Goal: Task Accomplishment & Management: Manage account settings

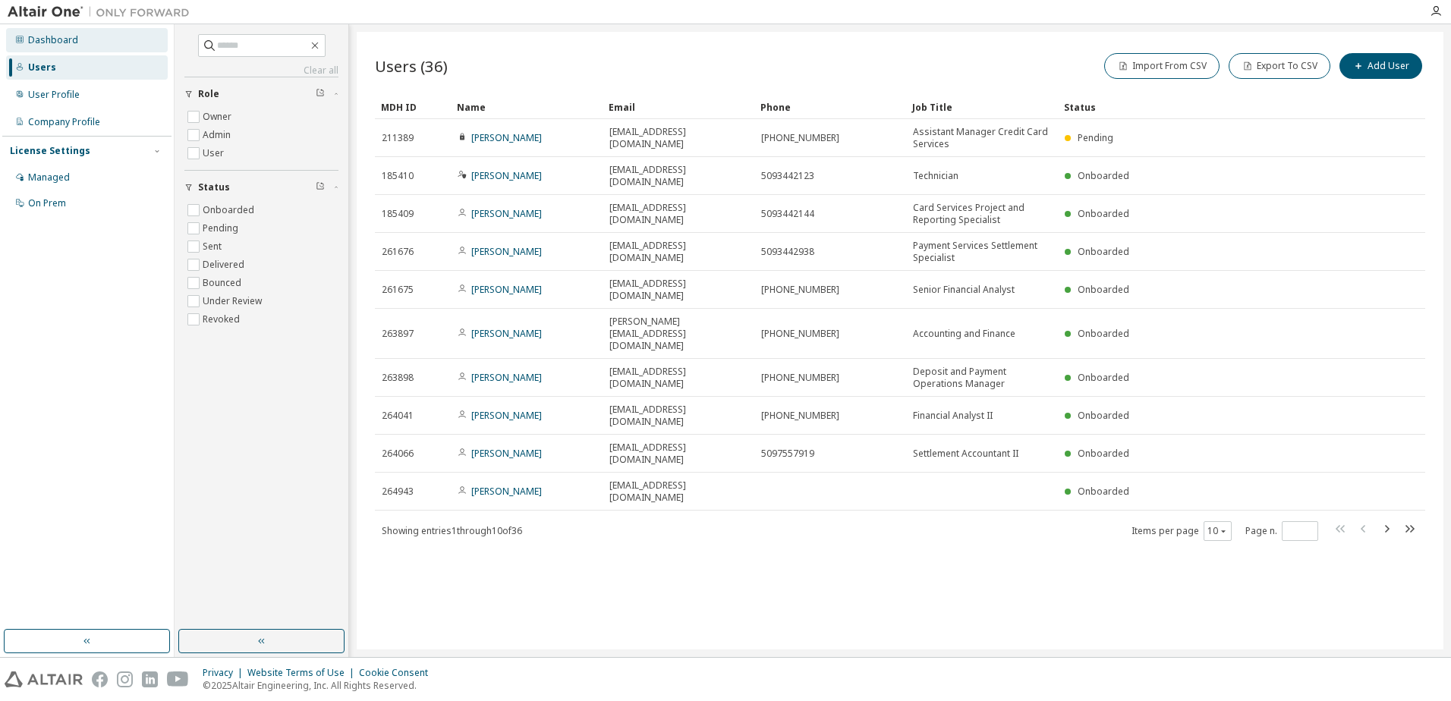
click at [47, 40] on div "Dashboard" at bounding box center [53, 40] width 50 height 12
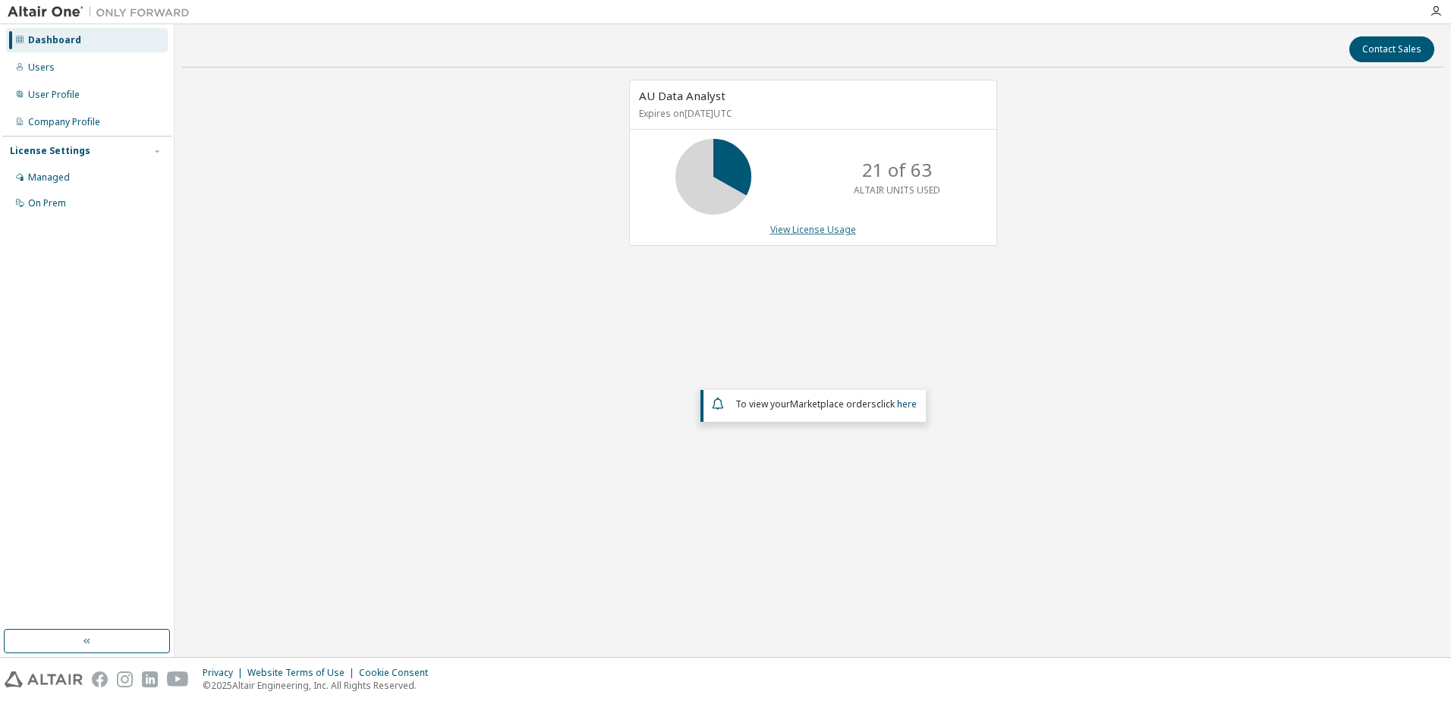
click at [790, 226] on link "View License Usage" at bounding box center [813, 229] width 86 height 13
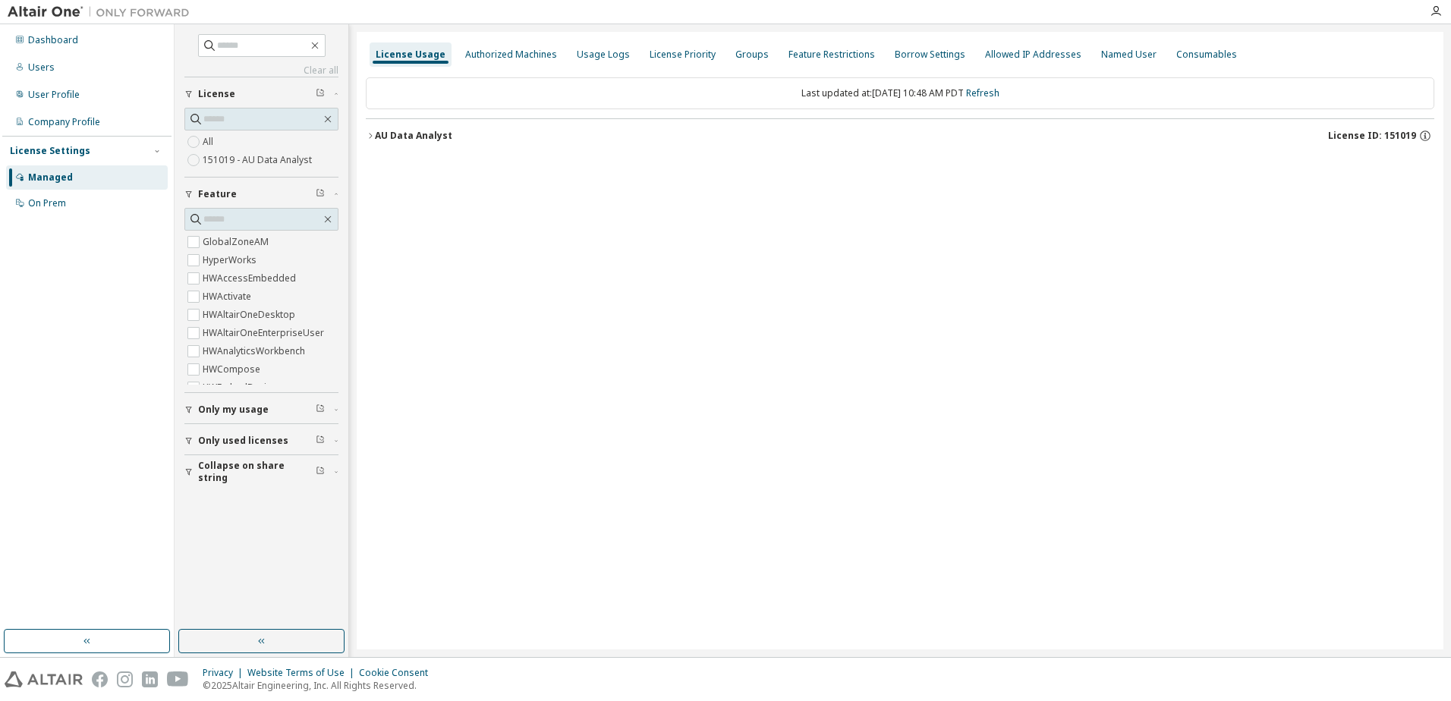
click at [372, 136] on icon "button" at bounding box center [370, 135] width 3 height 5
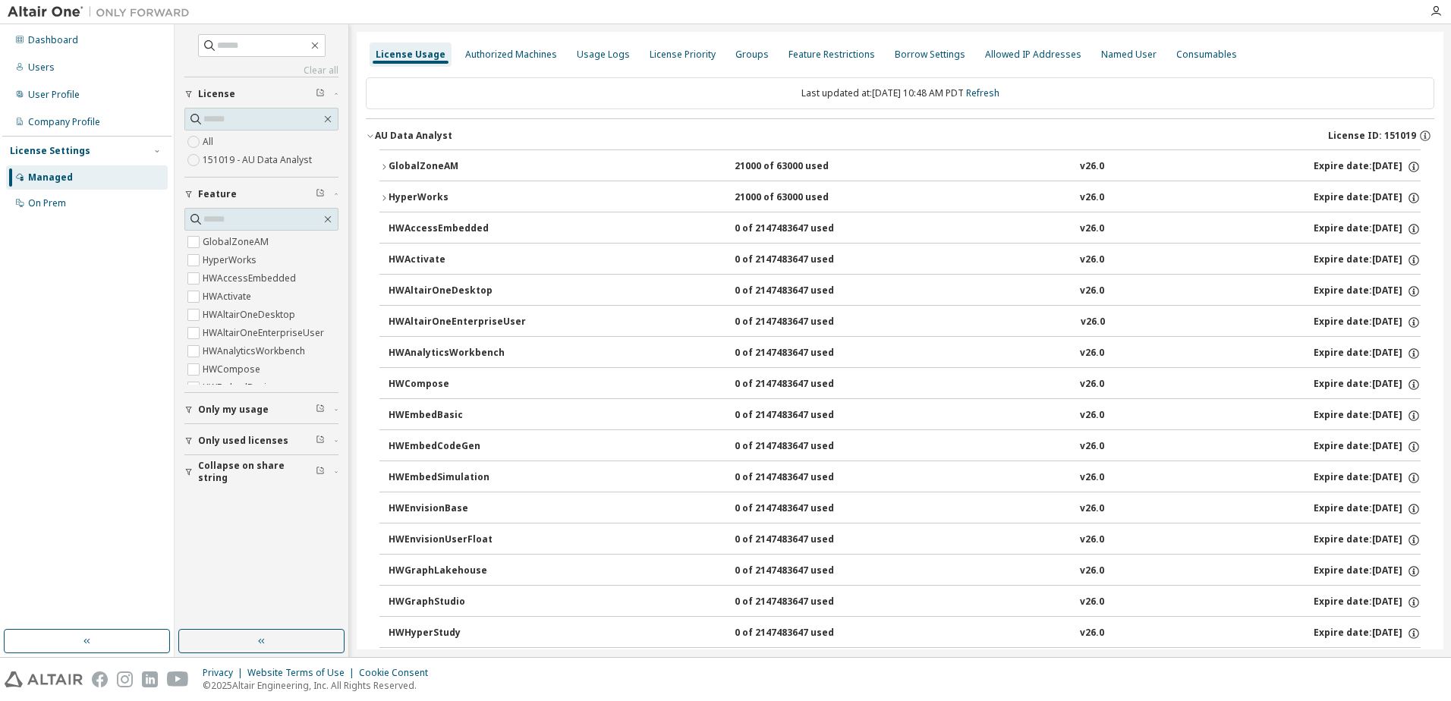
click at [38, 181] on div "Managed" at bounding box center [50, 177] width 45 height 12
click at [38, 202] on div "On Prem" at bounding box center [47, 203] width 38 height 12
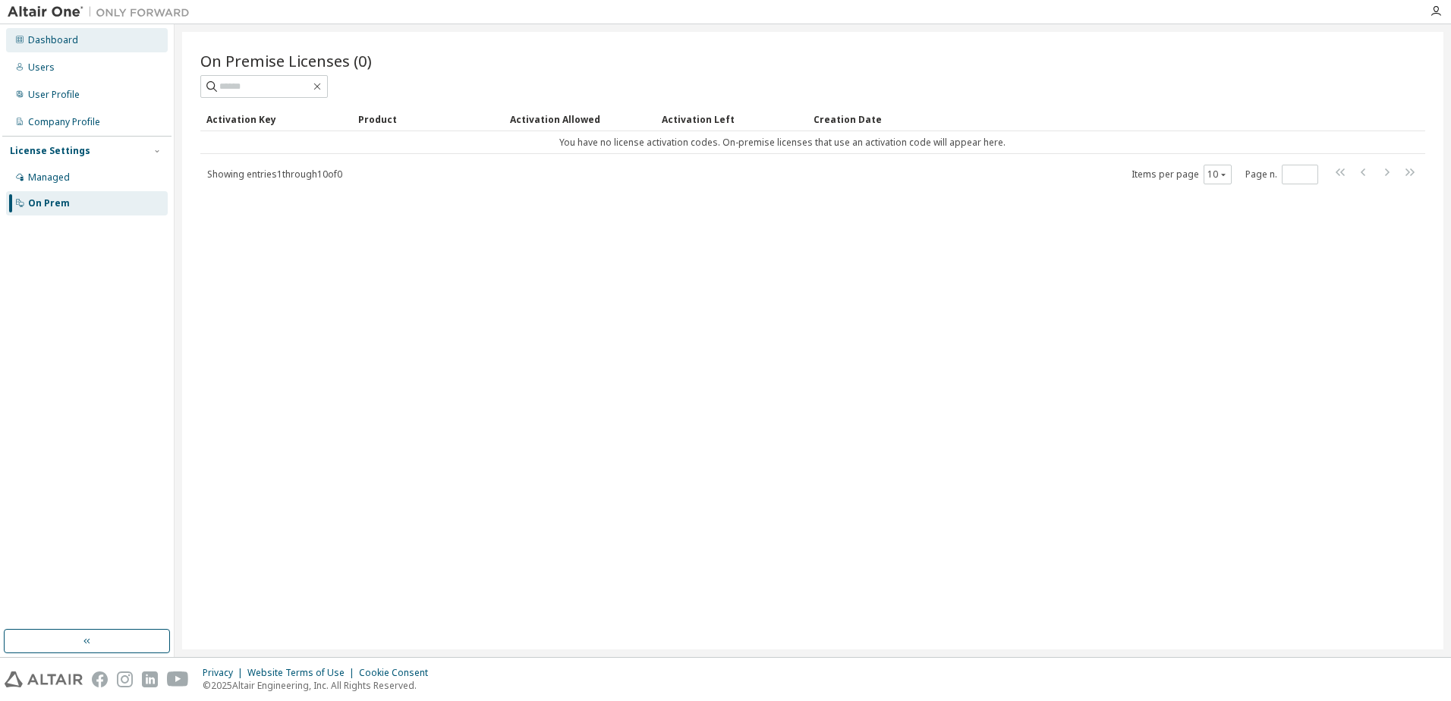
click at [46, 42] on div "Dashboard" at bounding box center [53, 40] width 50 height 12
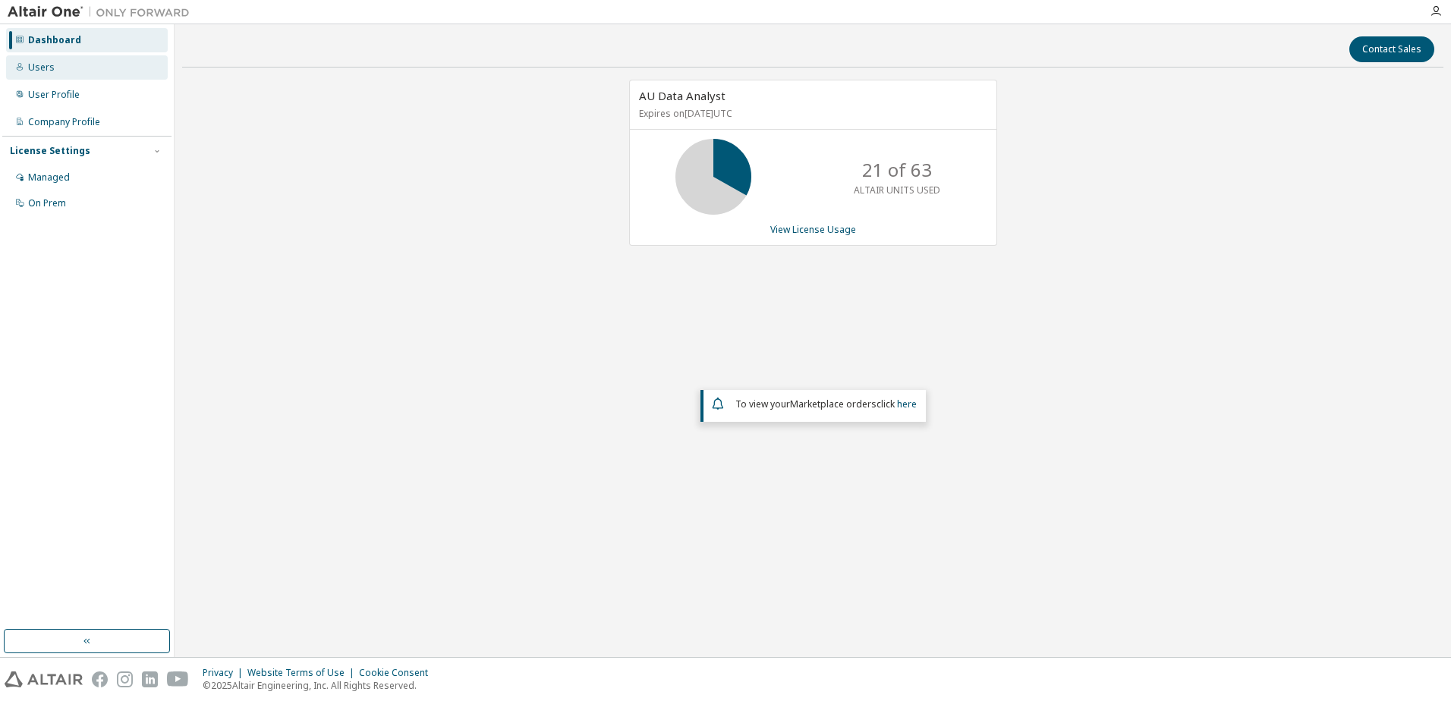
click at [44, 69] on div "Users" at bounding box center [41, 67] width 27 height 12
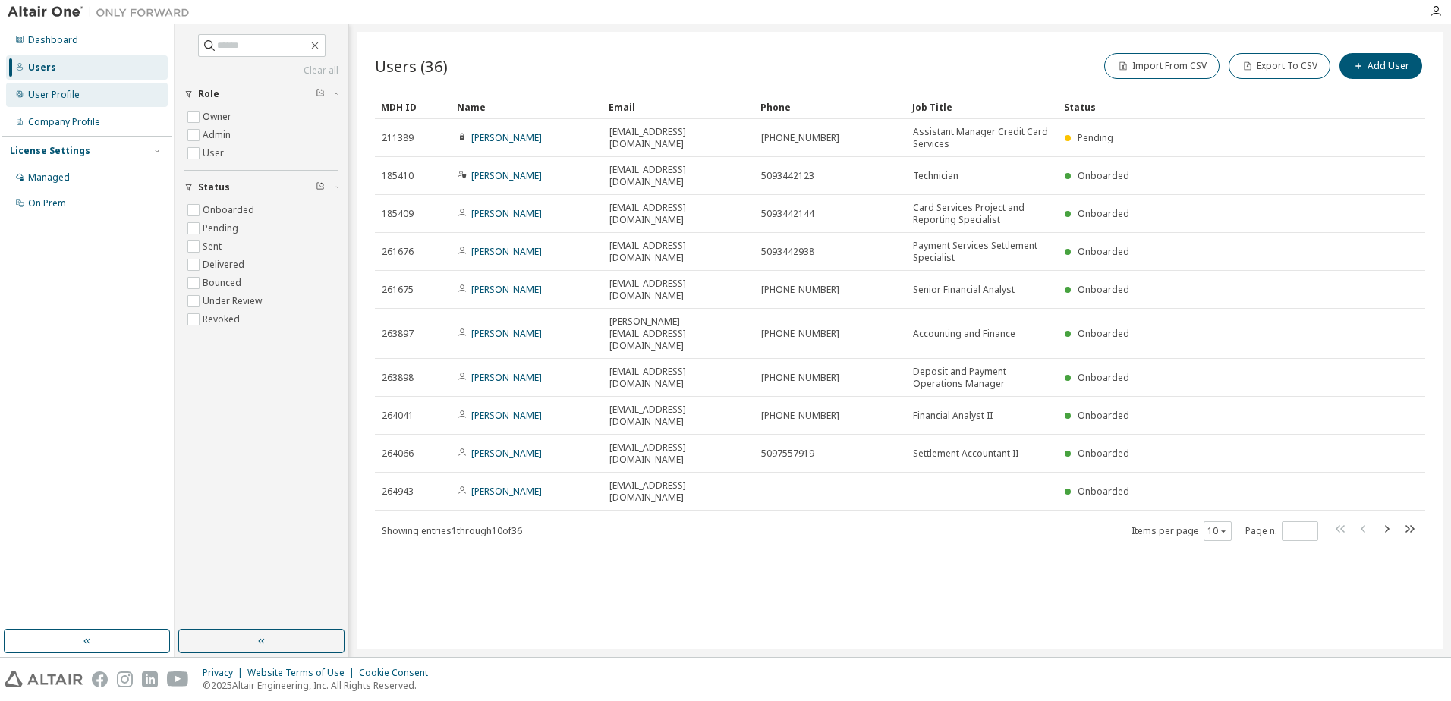
click at [37, 91] on div "User Profile" at bounding box center [54, 95] width 52 height 12
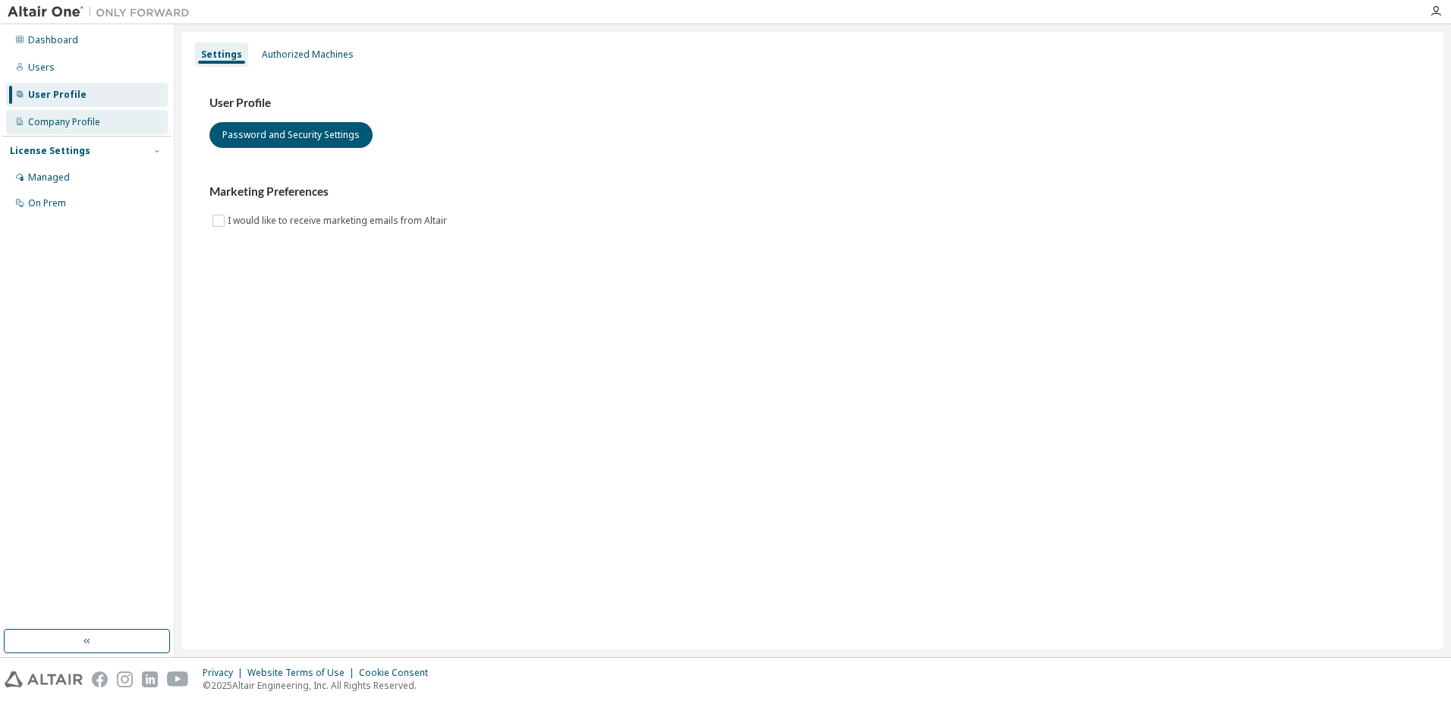
click at [43, 123] on div "Company Profile" at bounding box center [64, 122] width 72 height 12
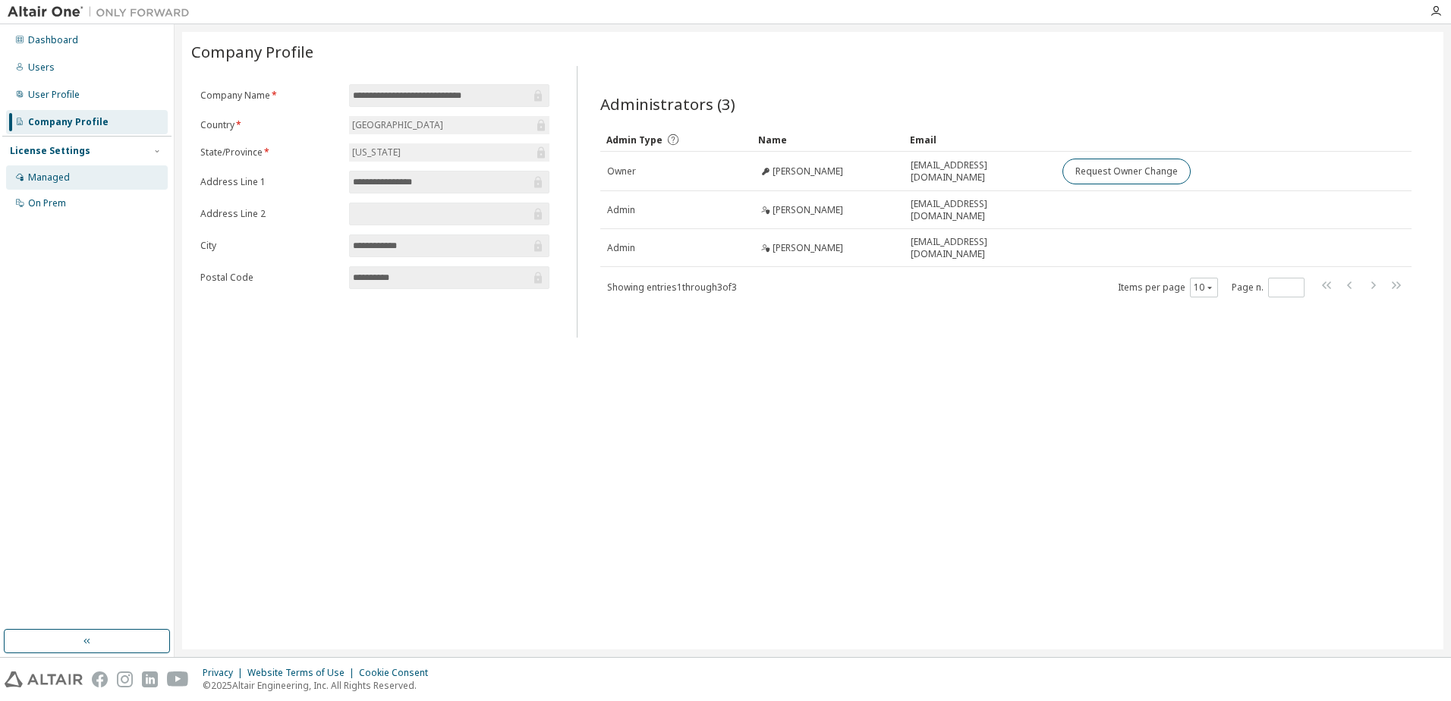
click at [66, 176] on div "Managed" at bounding box center [49, 177] width 42 height 12
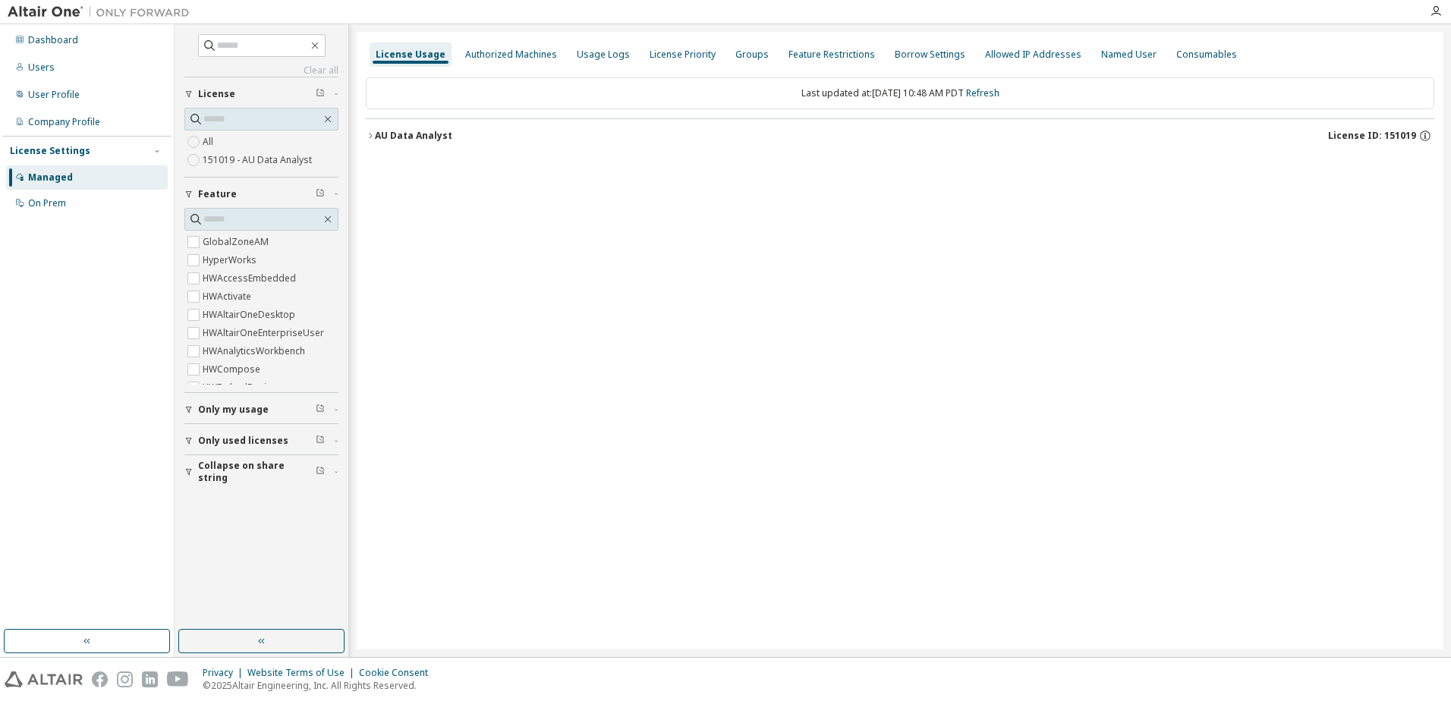
click at [247, 445] on span "Only used licenses" at bounding box center [243, 441] width 90 height 12
click at [486, 56] on div "Authorized Machines" at bounding box center [511, 55] width 92 height 12
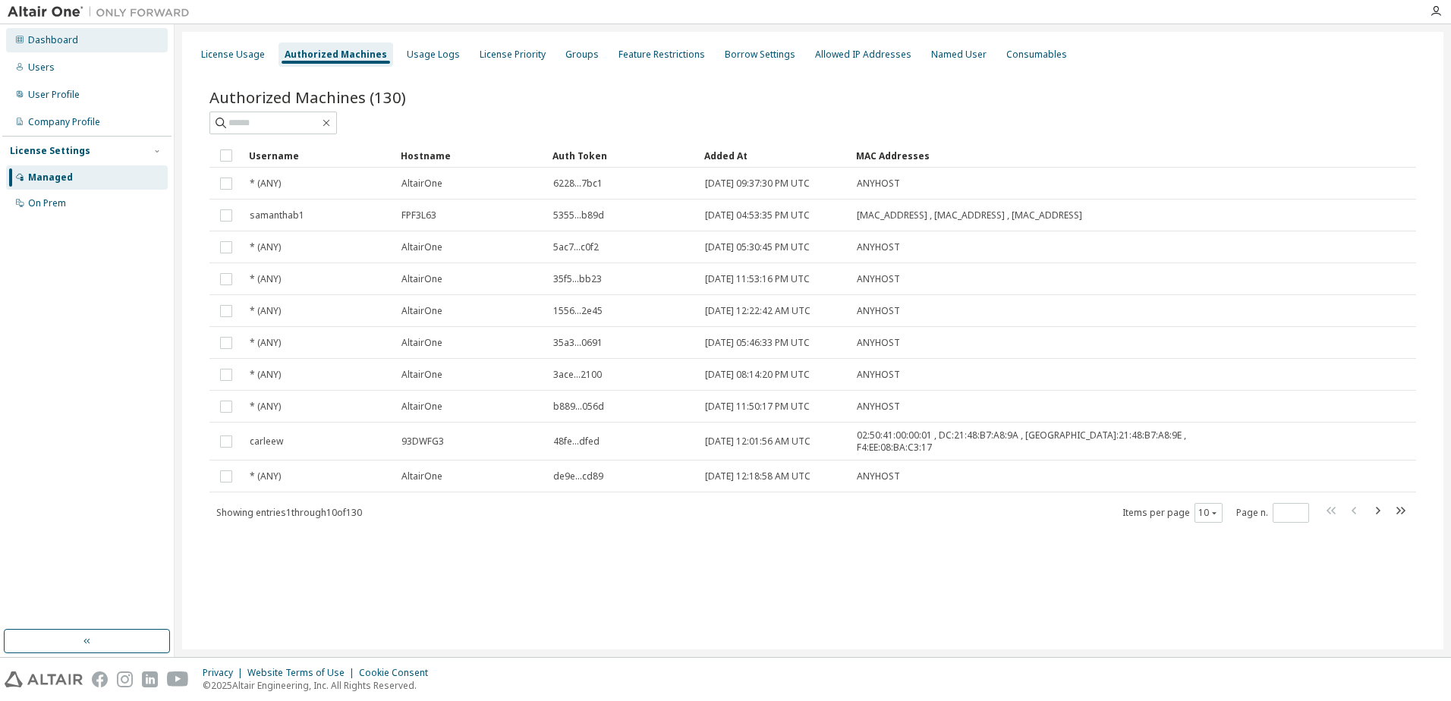
click at [41, 34] on div "Dashboard" at bounding box center [53, 40] width 50 height 12
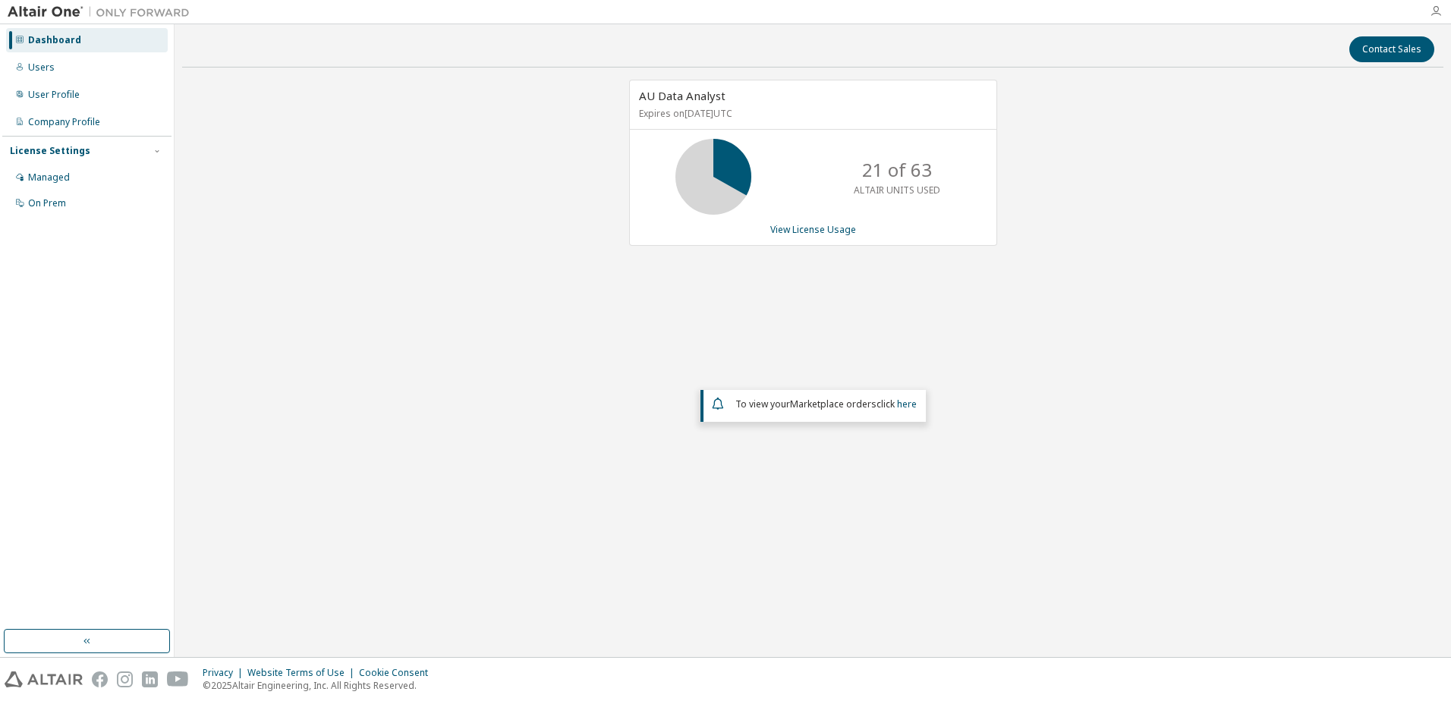
click at [1436, 14] on icon "button" at bounding box center [1436, 11] width 12 height 12
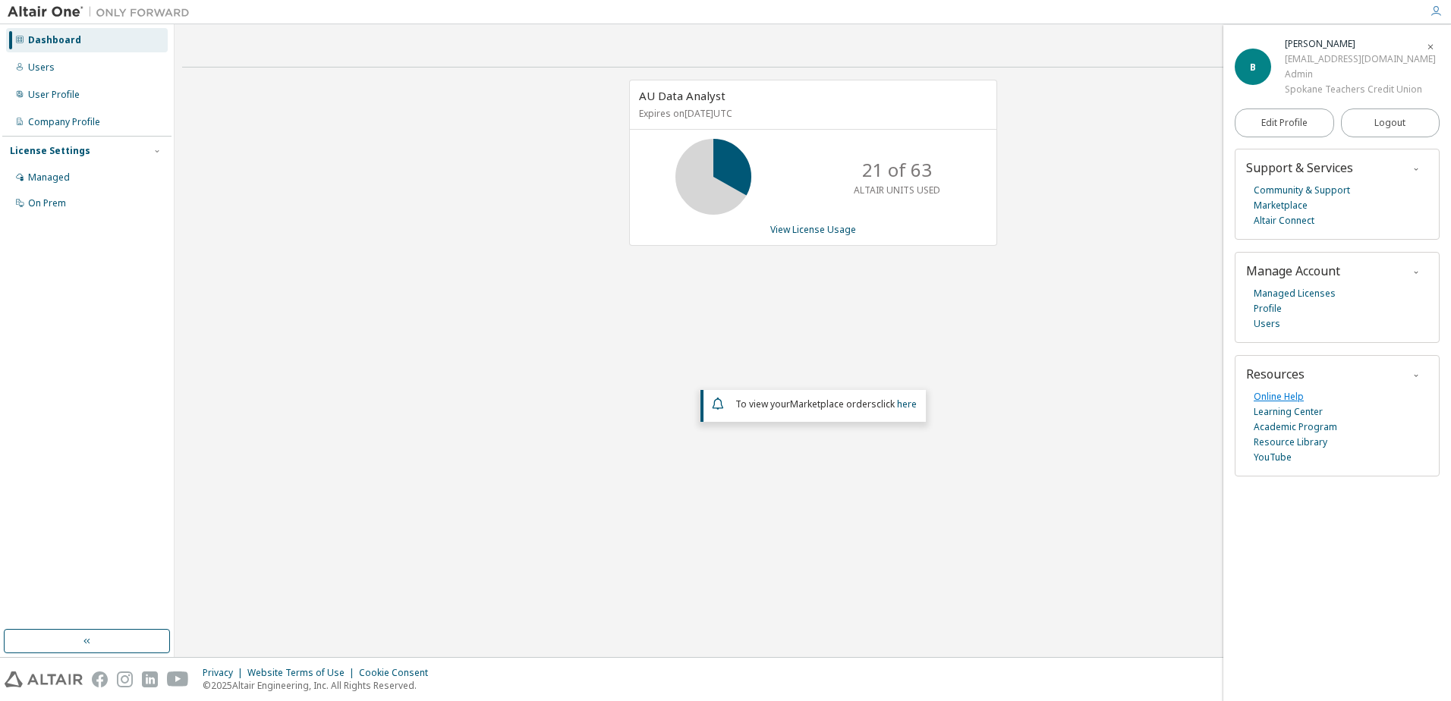
click at [1295, 396] on link "Online Help" at bounding box center [1279, 396] width 50 height 15
click at [24, 13] on img at bounding box center [103, 12] width 190 height 15
click at [139, 15] on img at bounding box center [103, 12] width 190 height 15
click at [30, 39] on div "Dashboard" at bounding box center [54, 40] width 53 height 12
click at [53, 36] on div "Dashboard" at bounding box center [54, 40] width 53 height 12
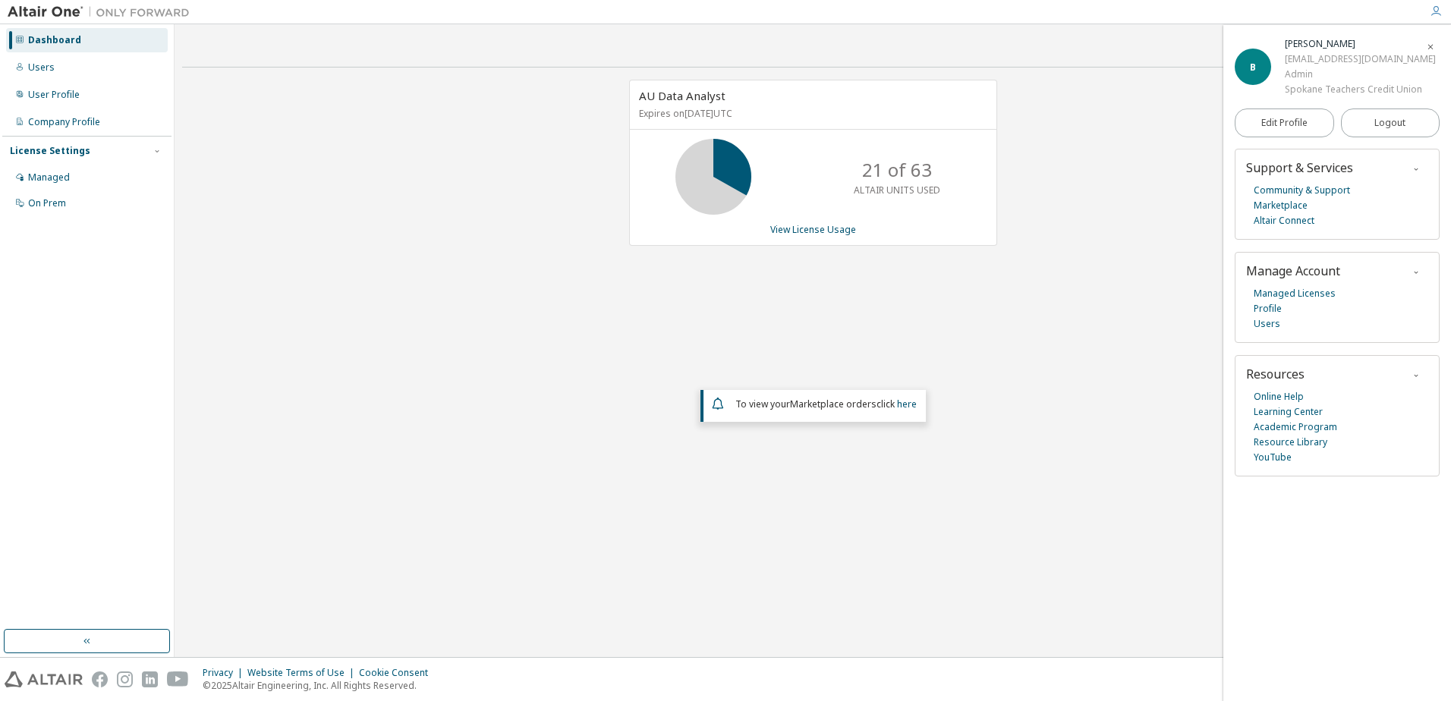
click at [53, 151] on div "License Settings" at bounding box center [50, 151] width 80 height 12
click at [54, 183] on div "Managed" at bounding box center [49, 177] width 42 height 12
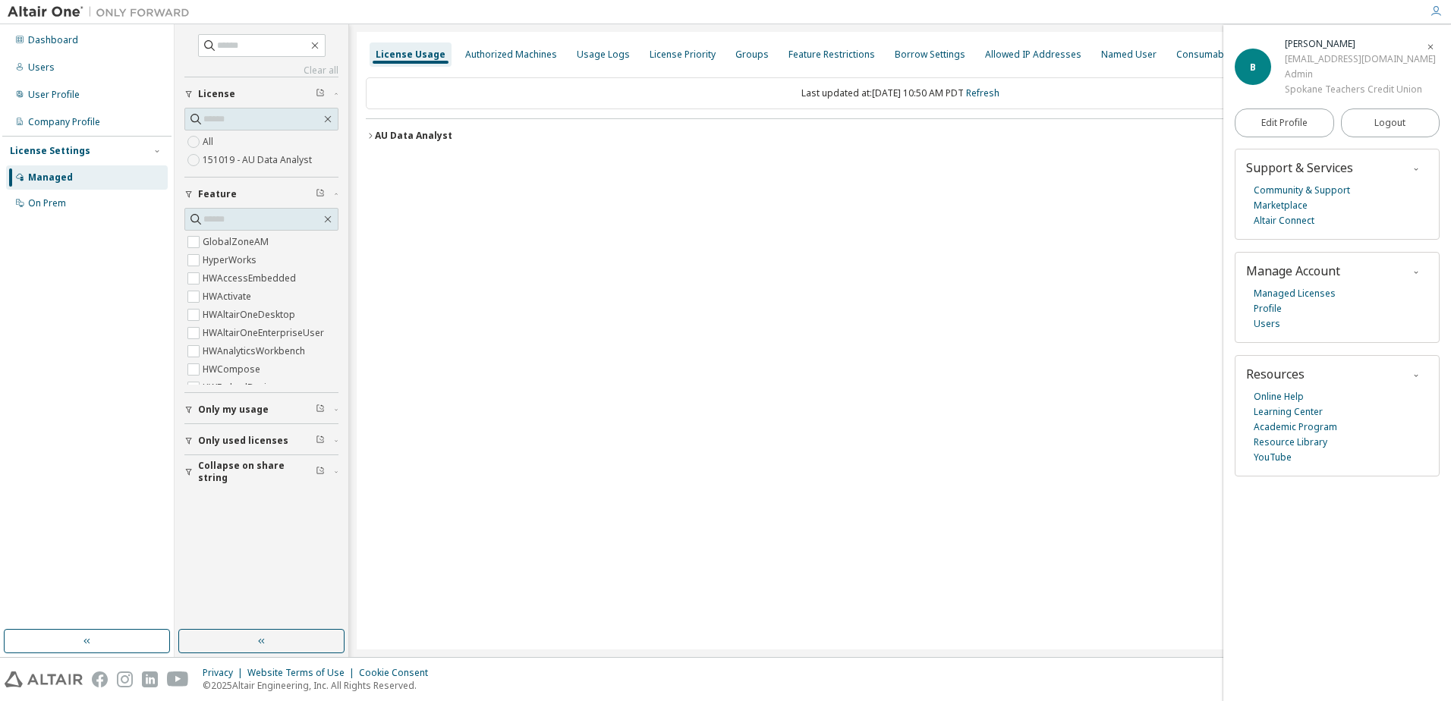
click at [231, 410] on span "Only my usage" at bounding box center [233, 410] width 71 height 12
click at [275, 600] on div "Clear all Collapse on share string Only used licenses Only my usage Yes No Feat…" at bounding box center [261, 327] width 169 height 601
click at [527, 49] on div "Authorized Machines" at bounding box center [511, 55] width 92 height 12
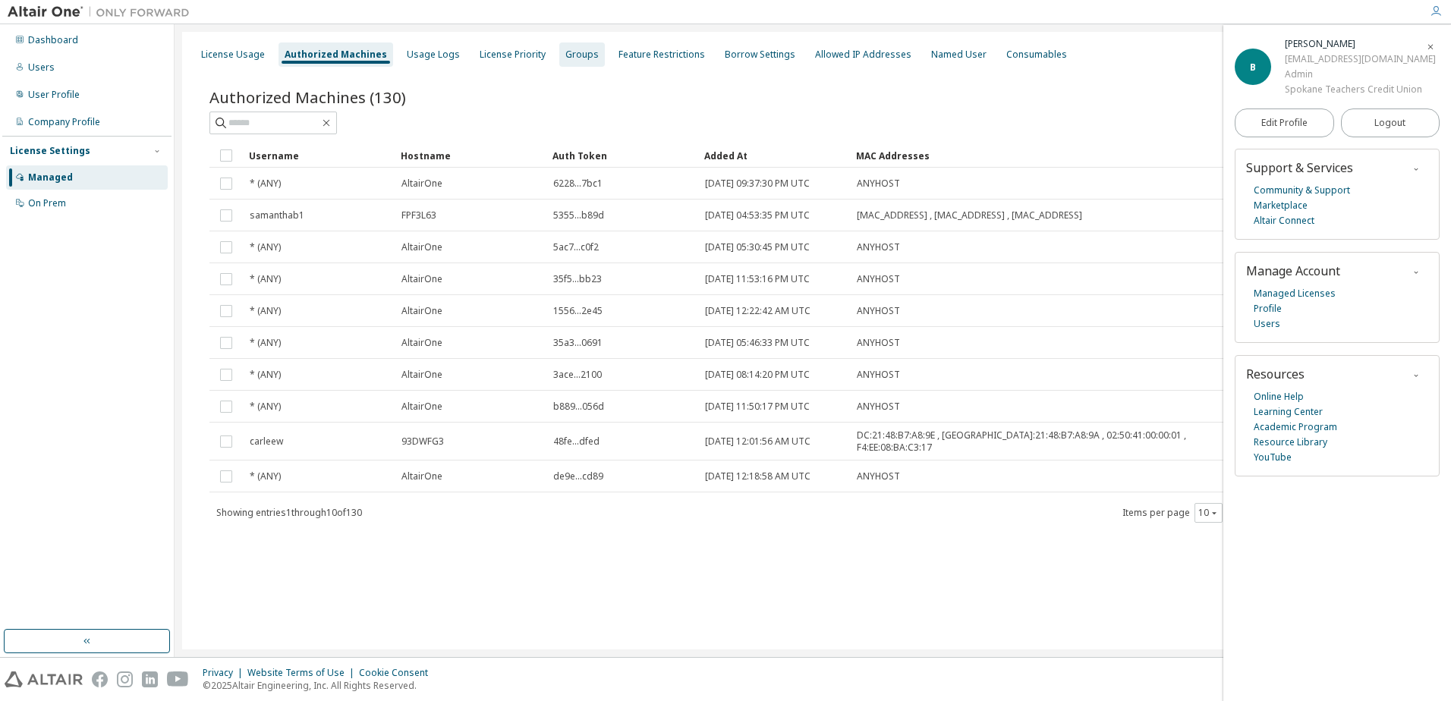
click at [565, 55] on div "Groups" at bounding box center [581, 55] width 33 height 12
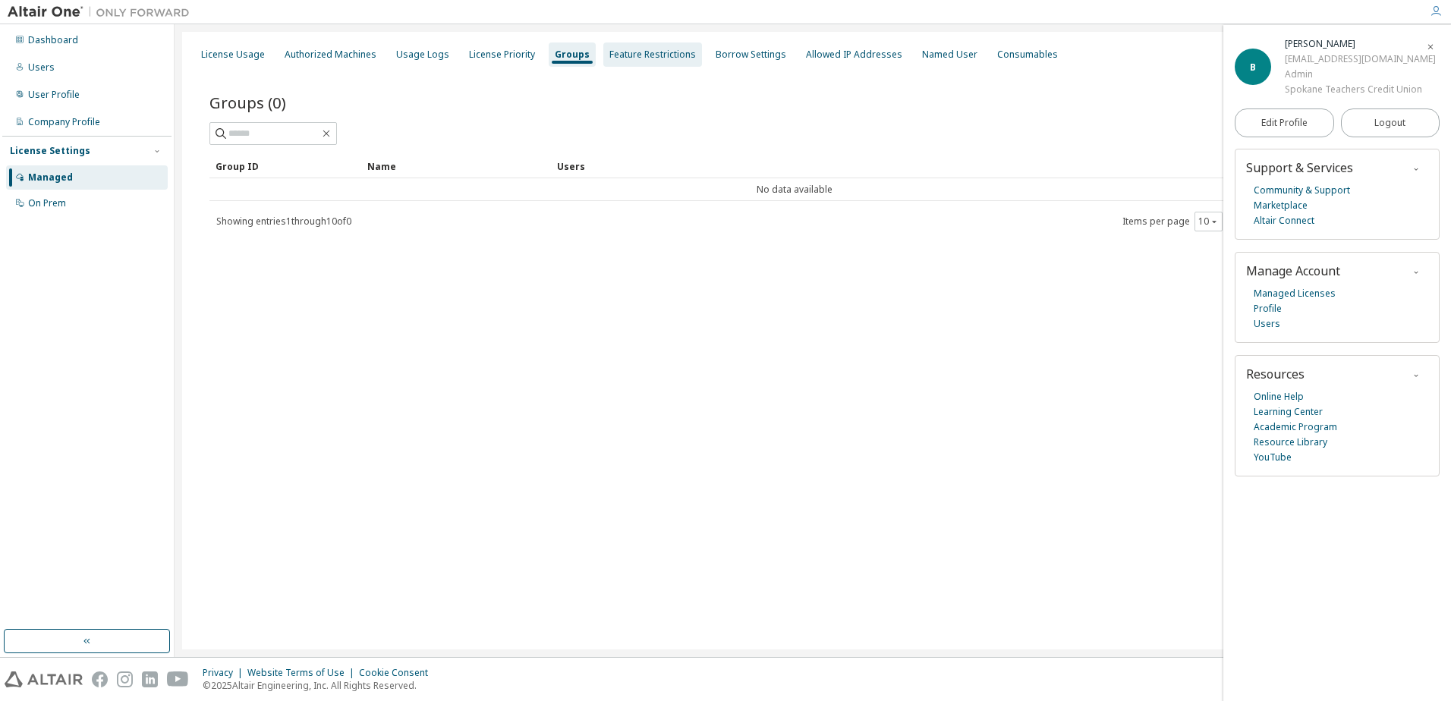
click at [618, 53] on div "Feature Restrictions" at bounding box center [652, 55] width 87 height 12
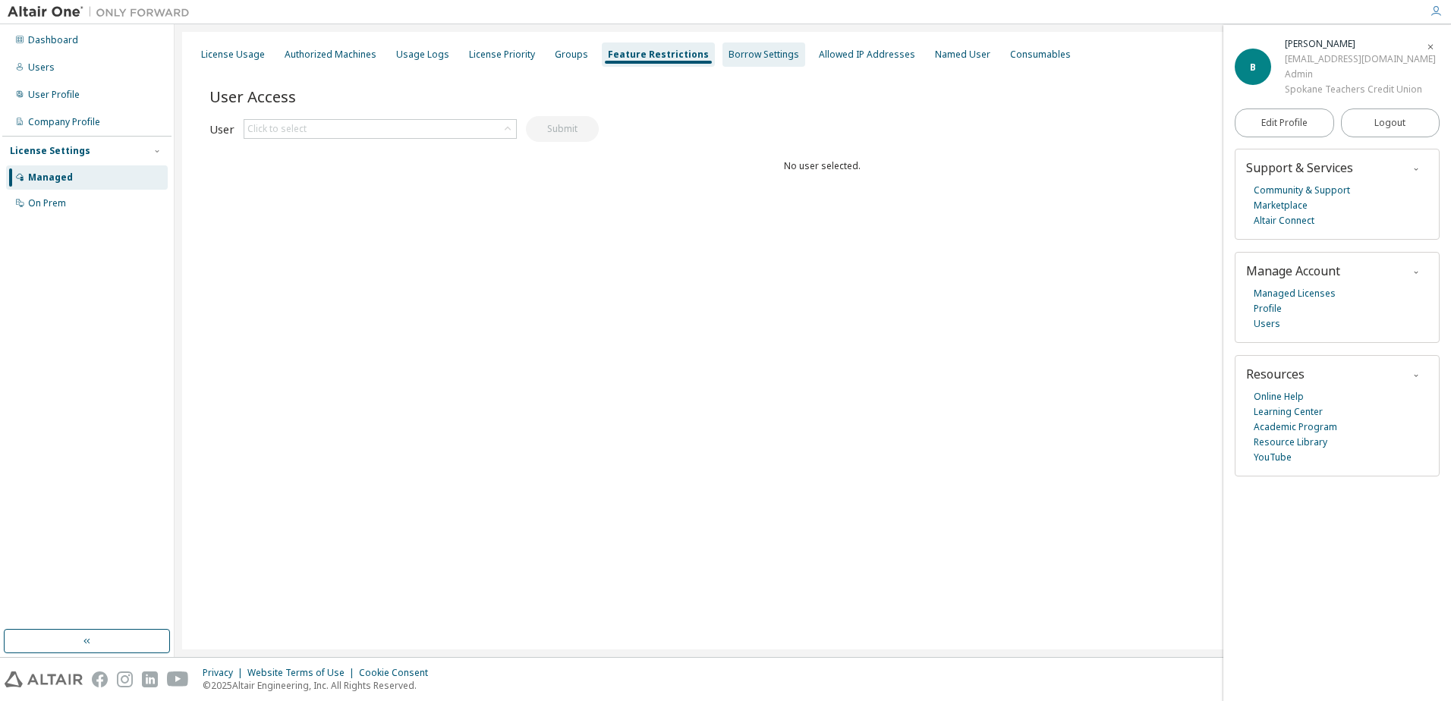
click at [728, 59] on div "Borrow Settings" at bounding box center [763, 55] width 71 height 12
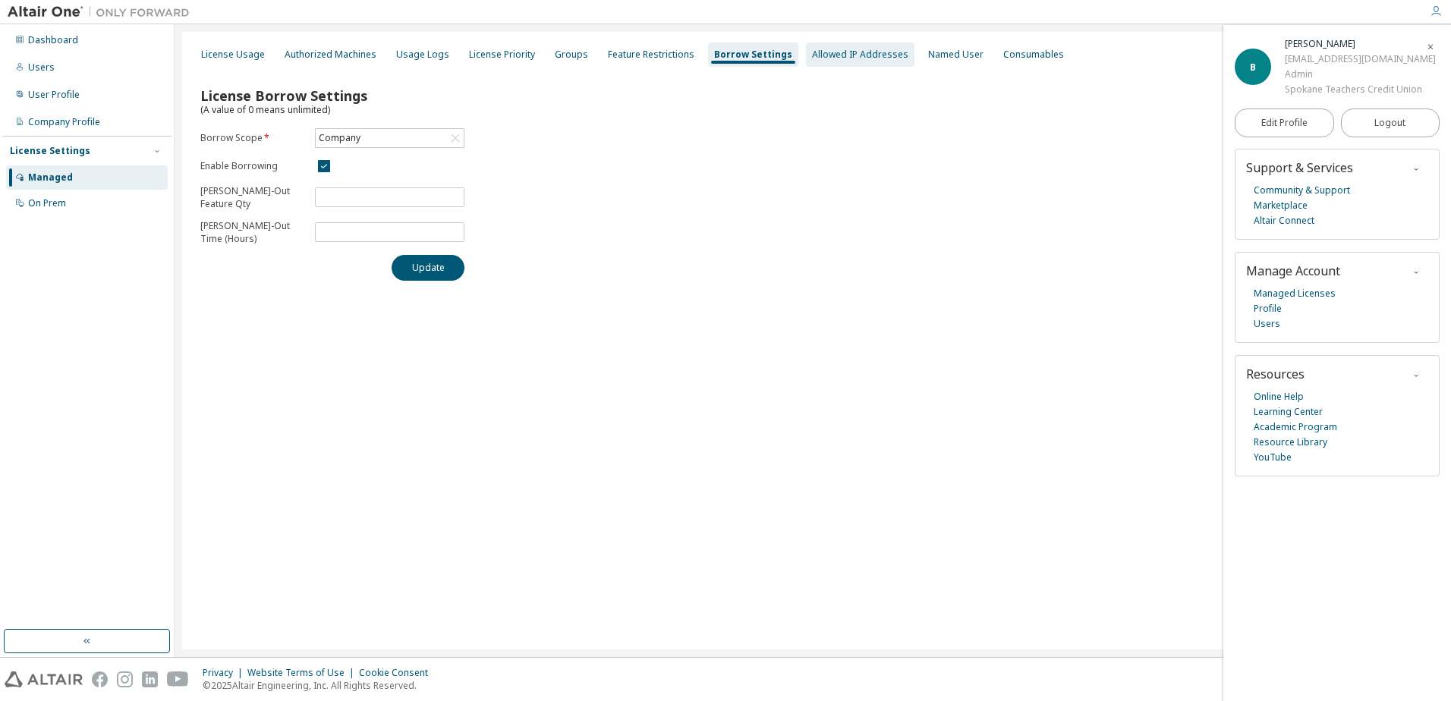
click at [829, 52] on div "Allowed IP Addresses" at bounding box center [860, 55] width 96 height 12
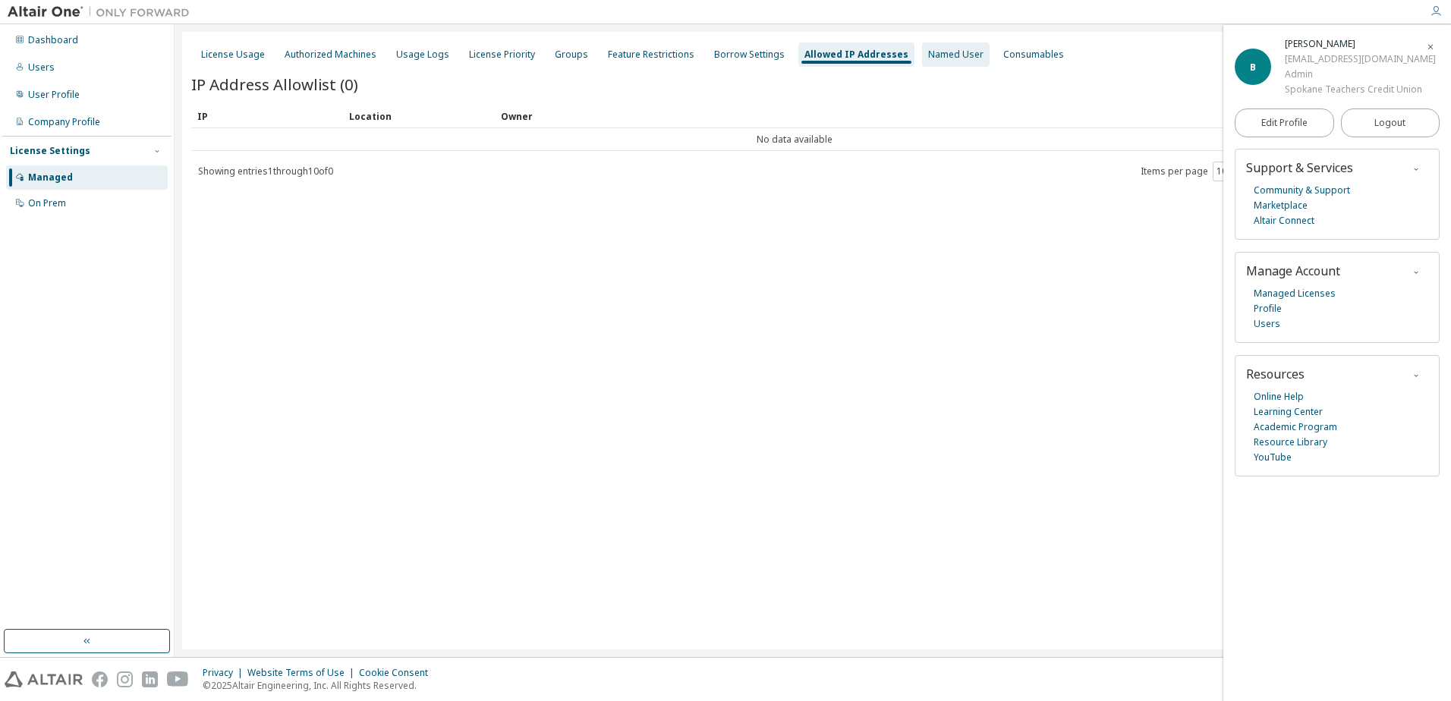
click at [922, 62] on div "Named User" at bounding box center [956, 54] width 68 height 24
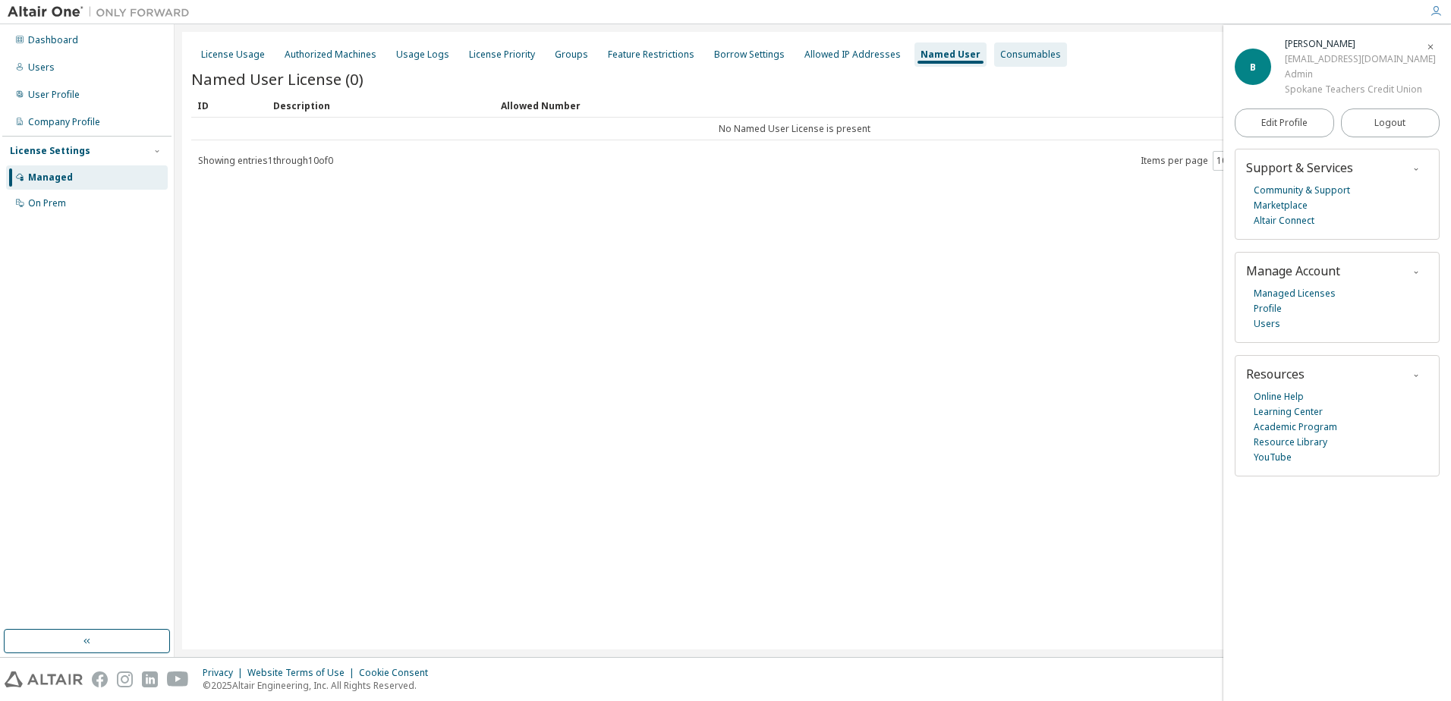
click at [1000, 55] on div "Consumables" at bounding box center [1030, 55] width 61 height 12
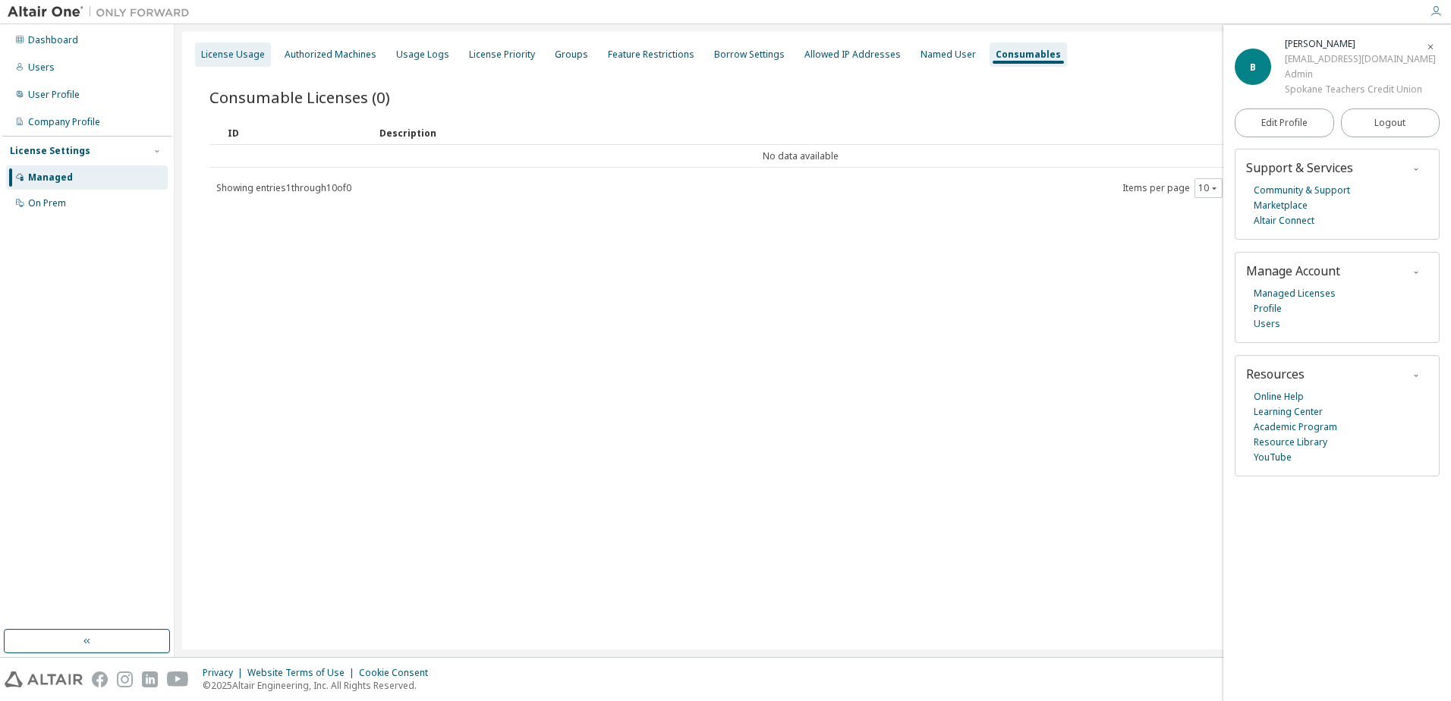
click at [221, 55] on div "License Usage" at bounding box center [233, 55] width 64 height 12
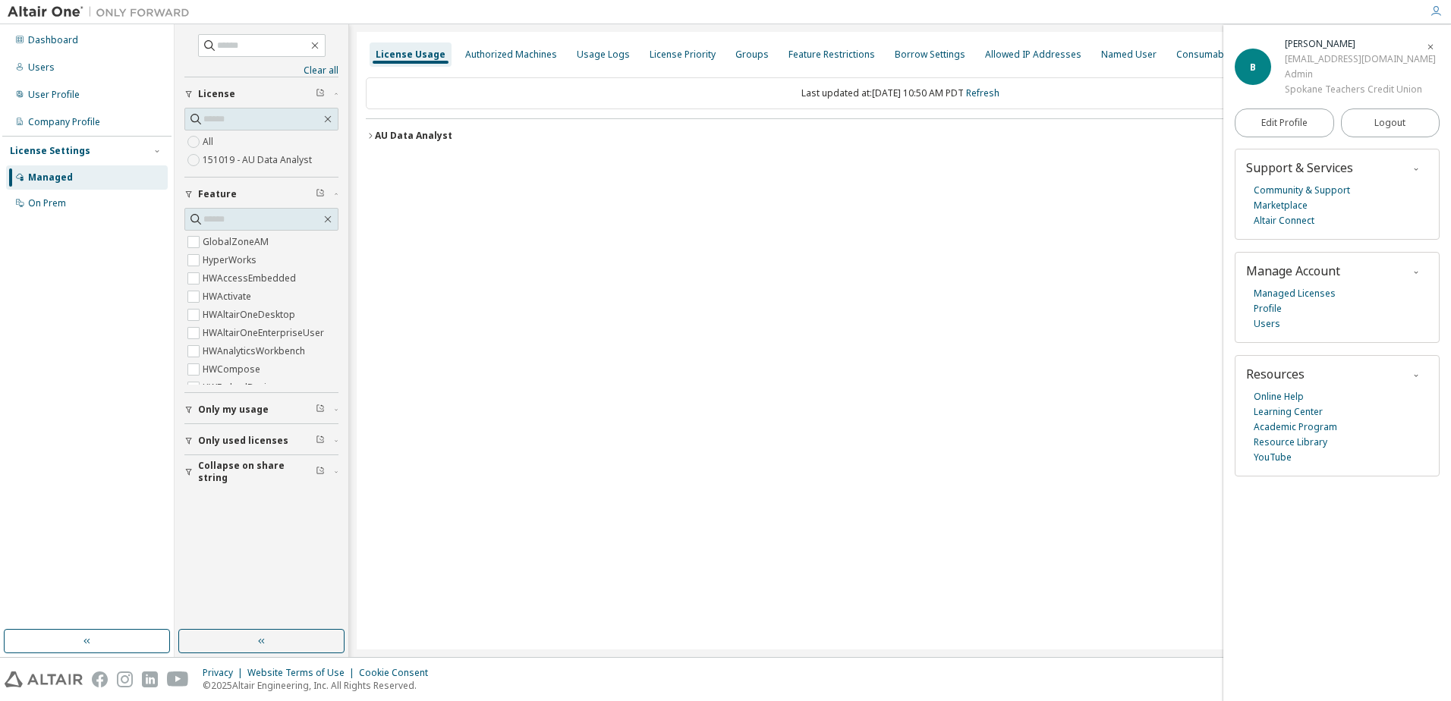
click at [371, 134] on icon "button" at bounding box center [370, 135] width 9 height 9
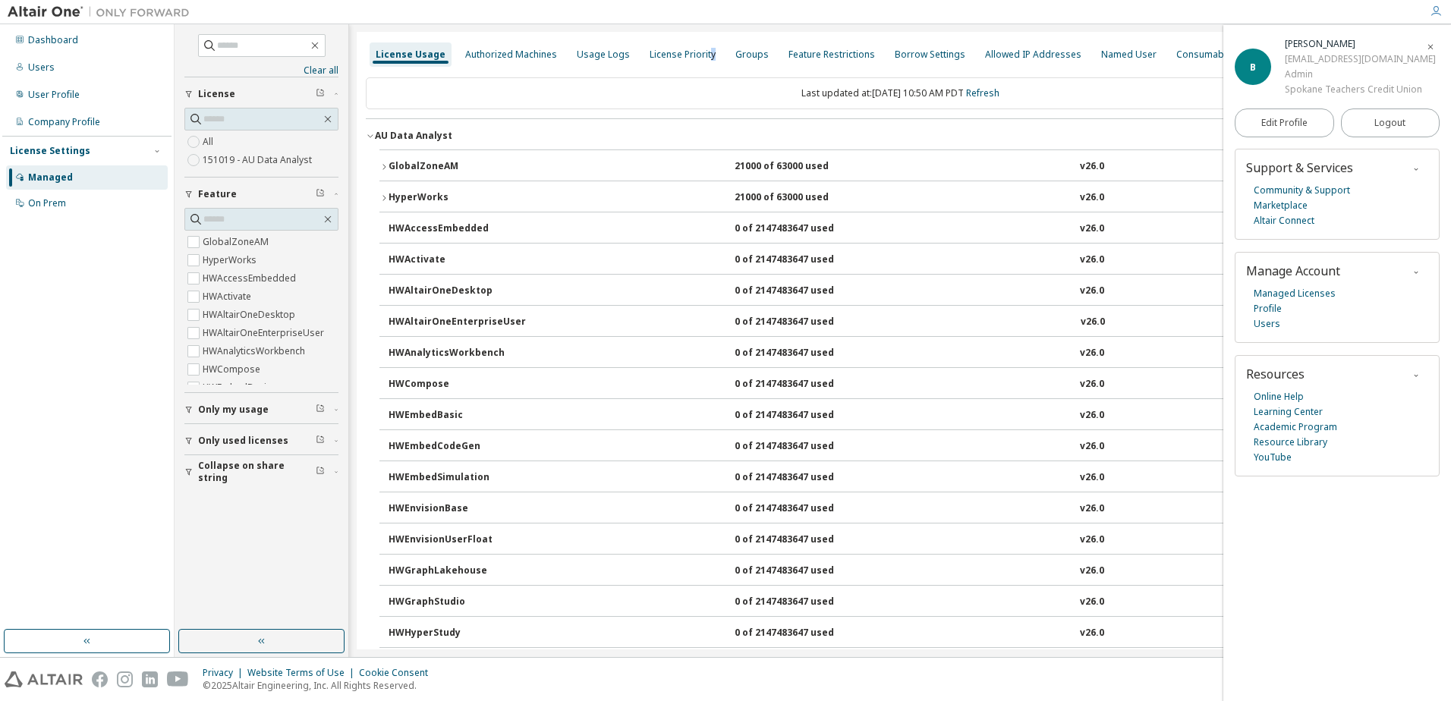
click at [700, 54] on div "License Priority" at bounding box center [683, 55] width 66 height 12
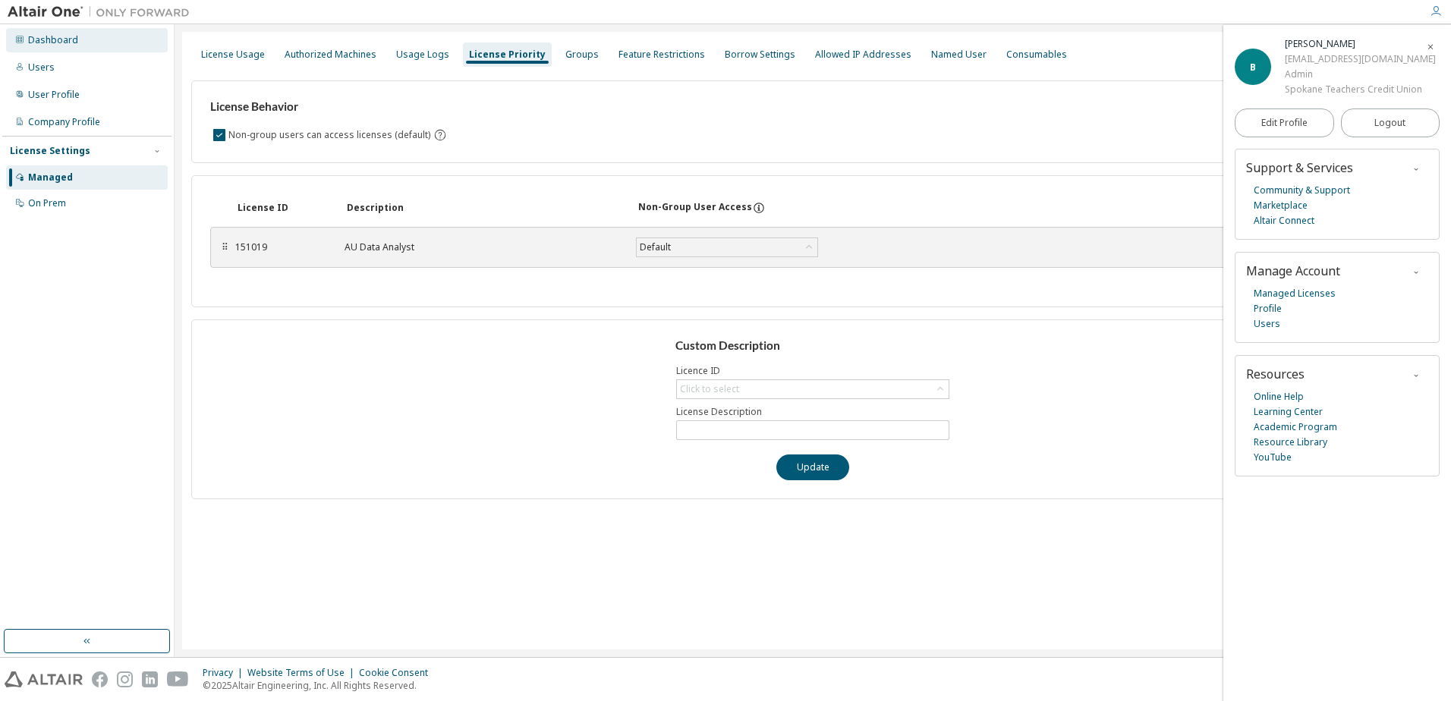
click at [54, 45] on div "Dashboard" at bounding box center [53, 40] width 50 height 12
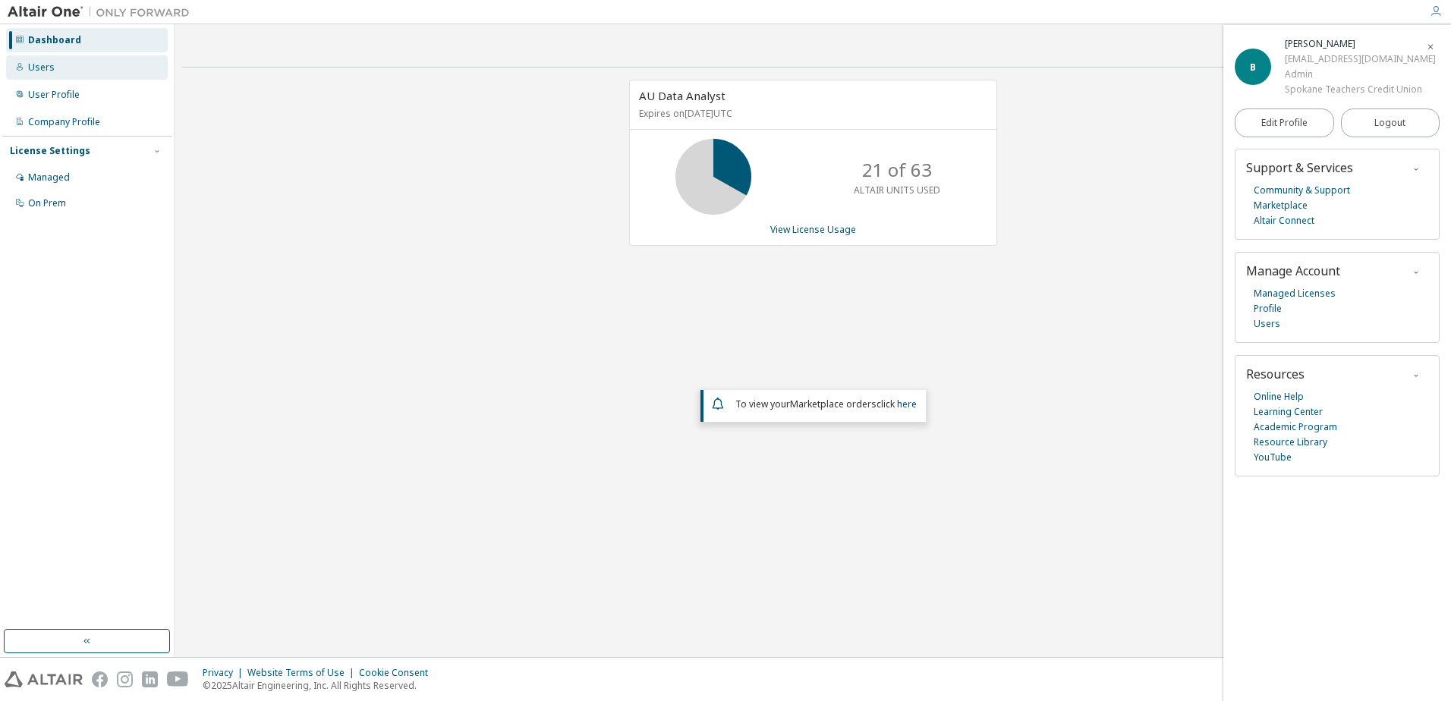
click at [39, 66] on div "Users" at bounding box center [41, 67] width 27 height 12
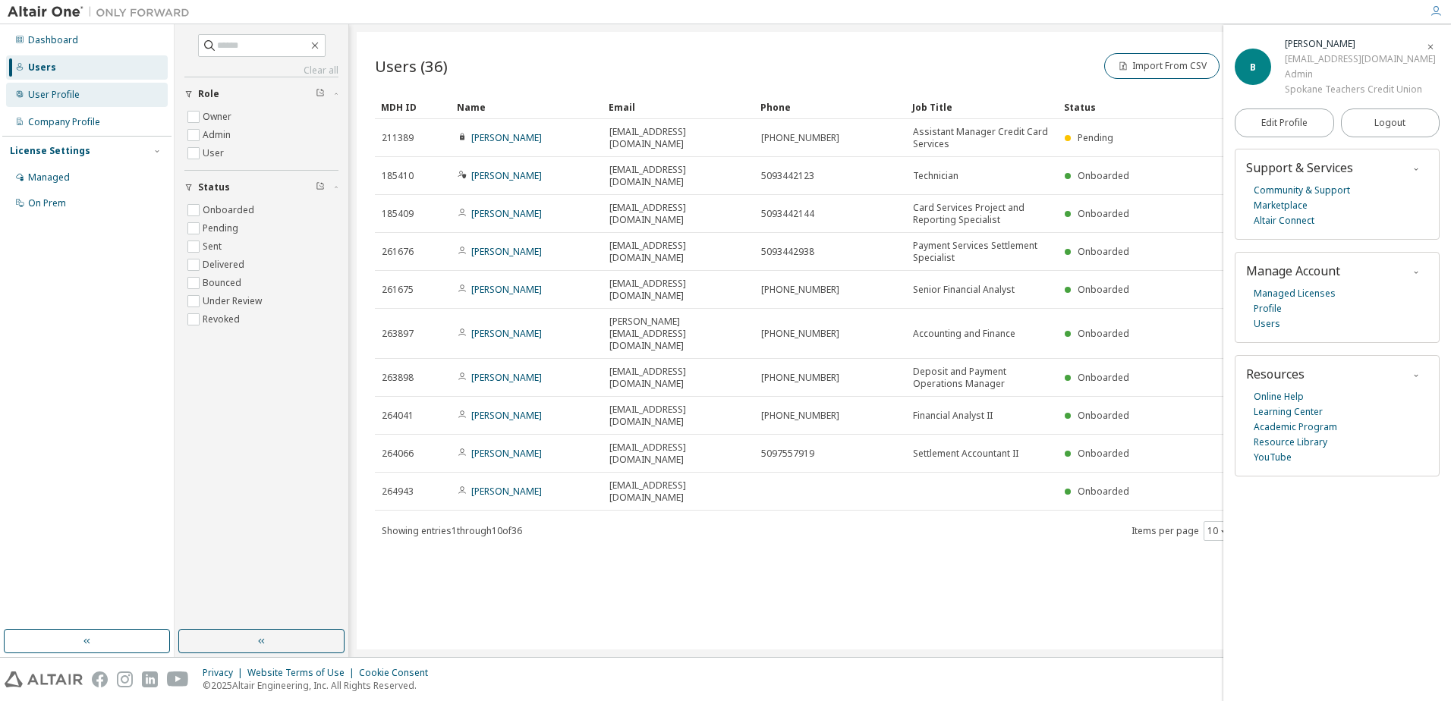
click at [70, 93] on div "User Profile" at bounding box center [54, 95] width 52 height 12
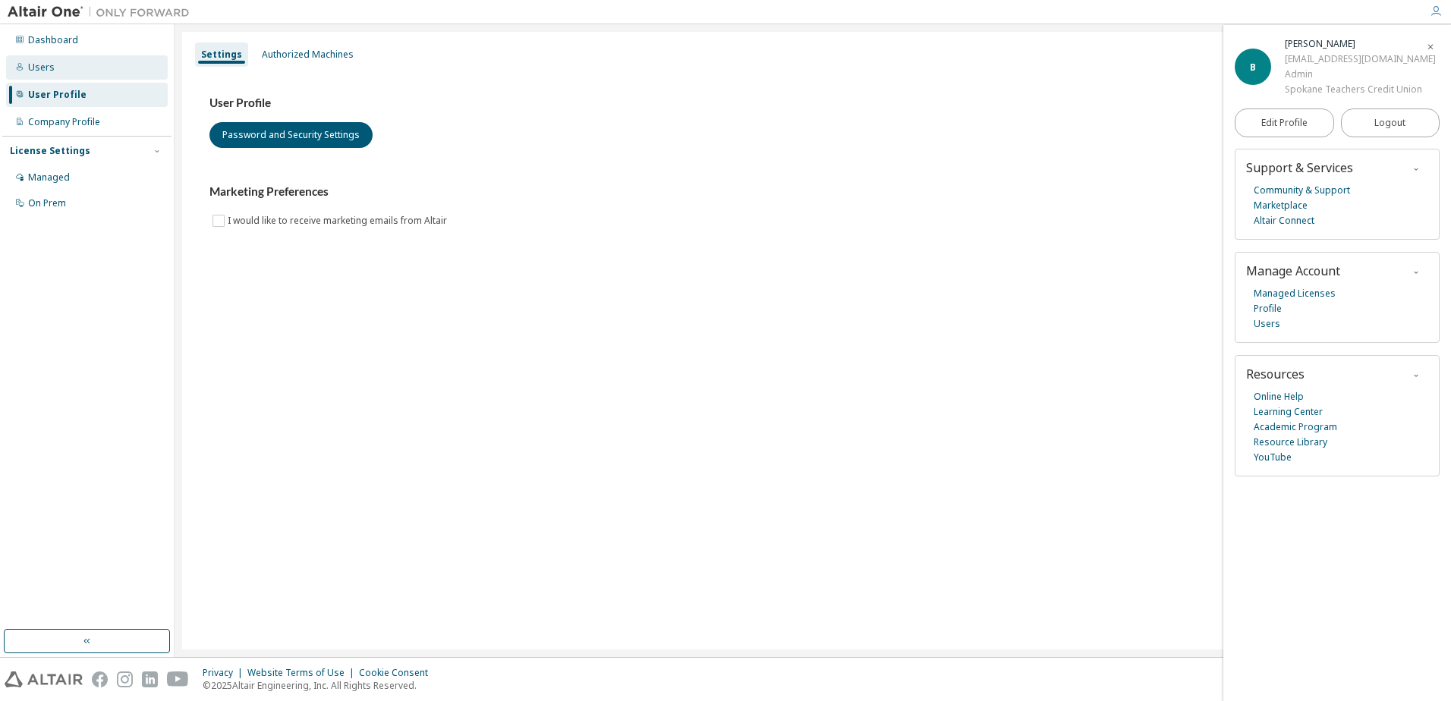
click at [42, 68] on div "Users" at bounding box center [41, 67] width 27 height 12
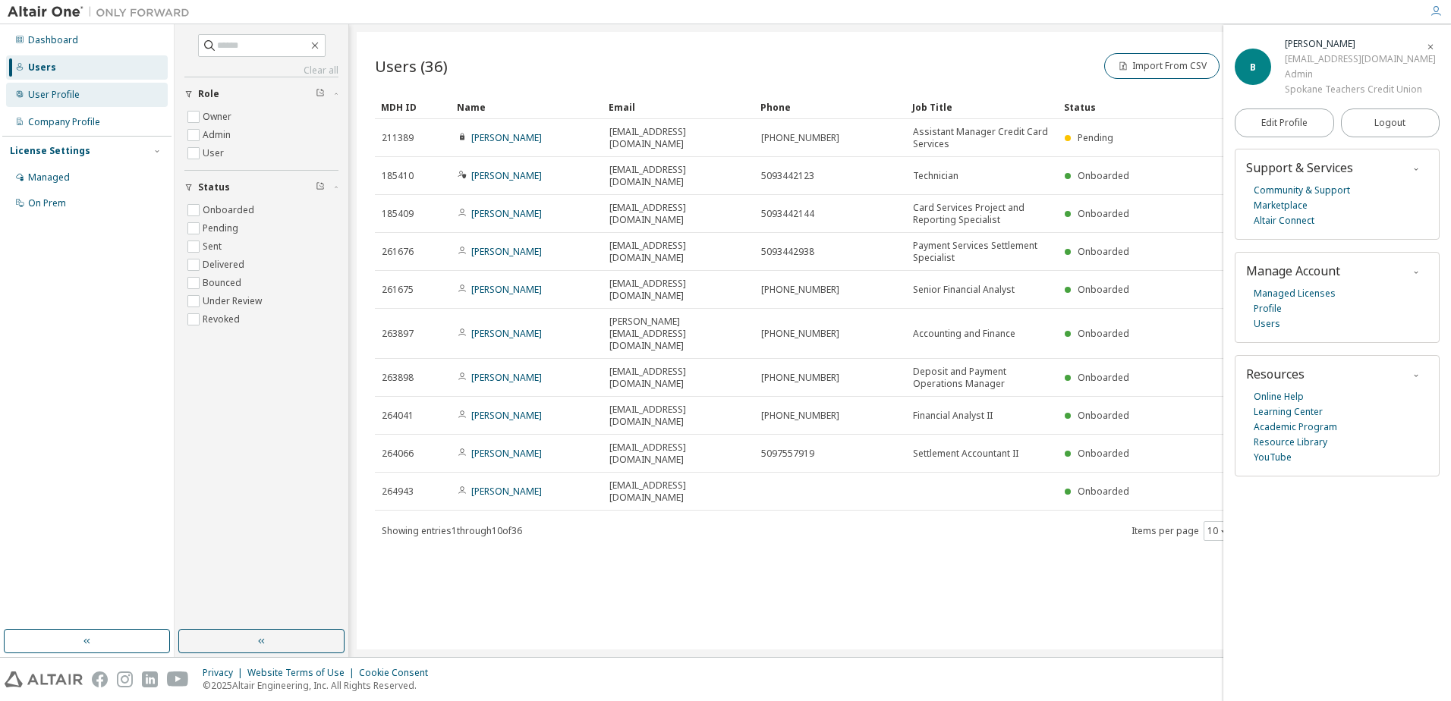
click at [20, 91] on icon at bounding box center [20, 94] width 6 height 6
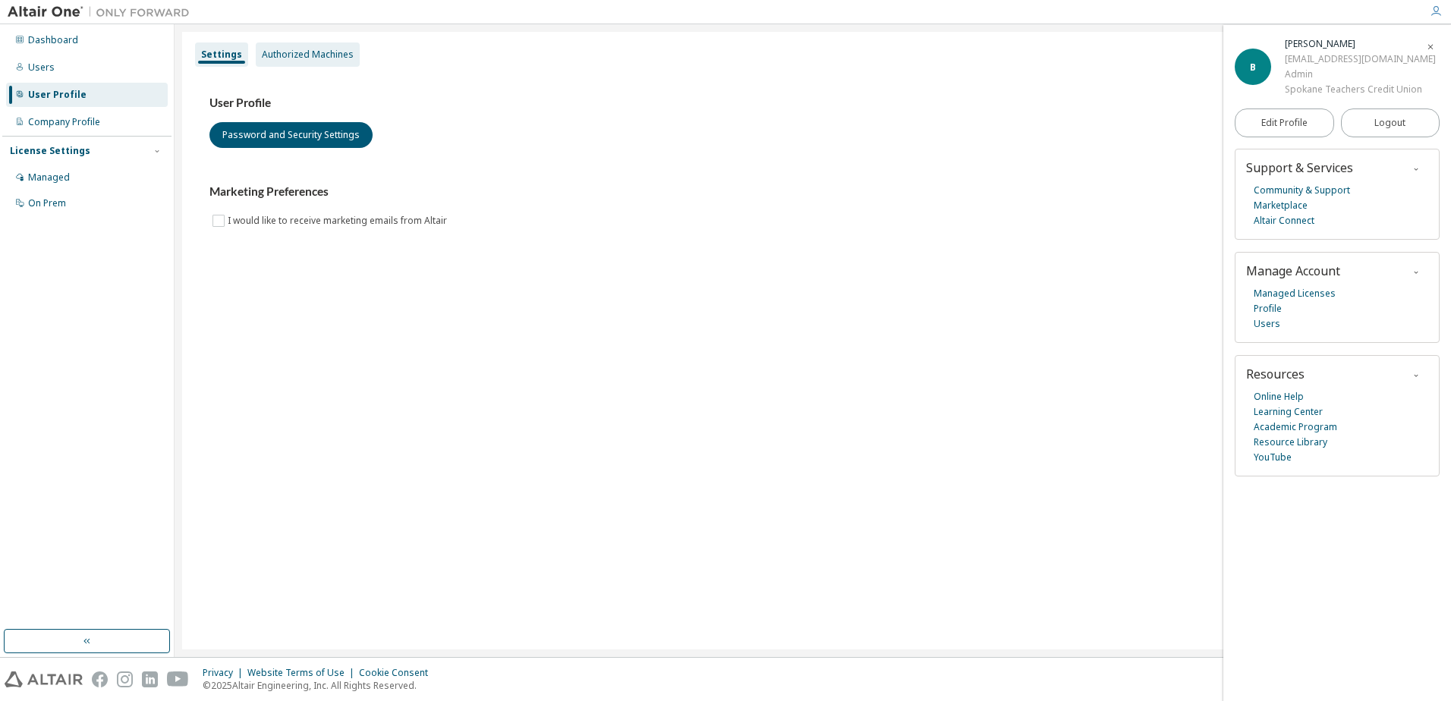
click at [286, 61] on div "Authorized Machines" at bounding box center [308, 54] width 104 height 24
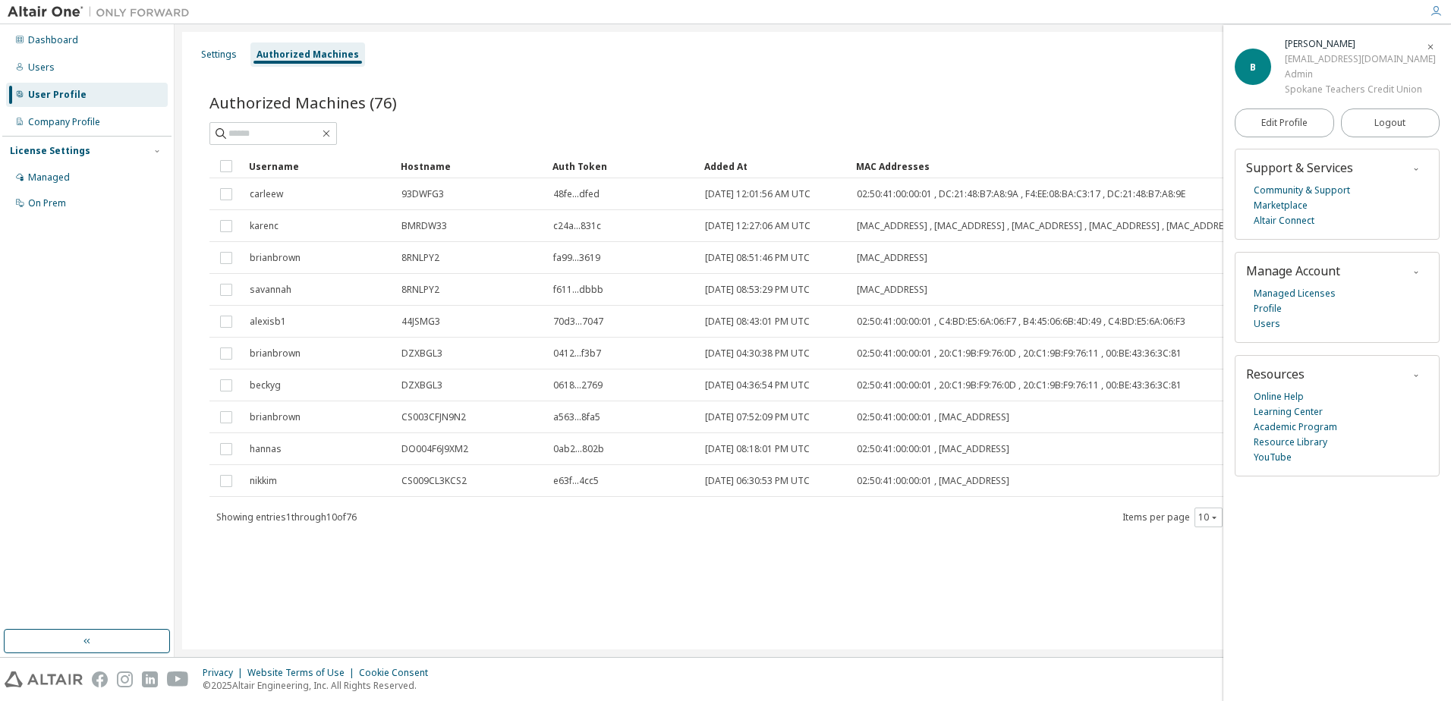
click at [1430, 40] on icon "button" at bounding box center [1430, 46] width 9 height 12
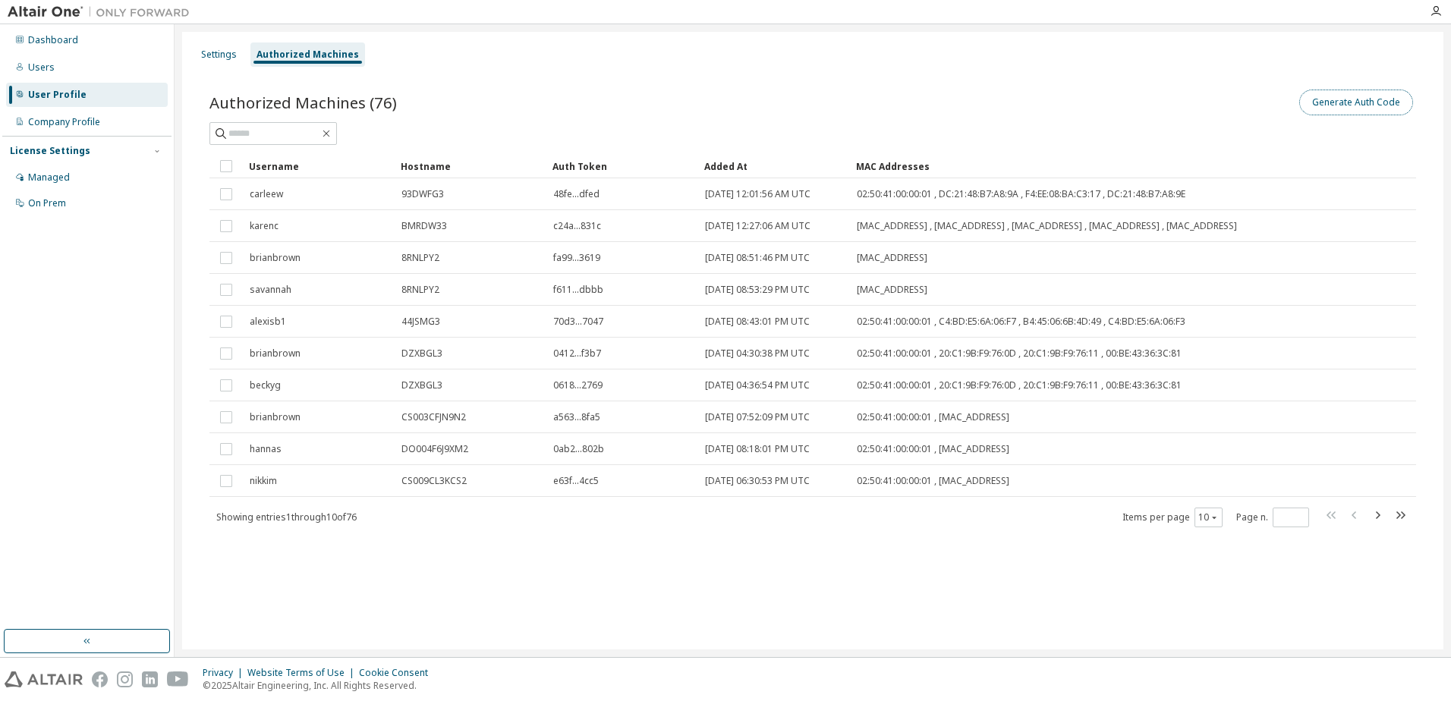
click at [1358, 99] on button "Generate Auth Code" at bounding box center [1356, 103] width 114 height 26
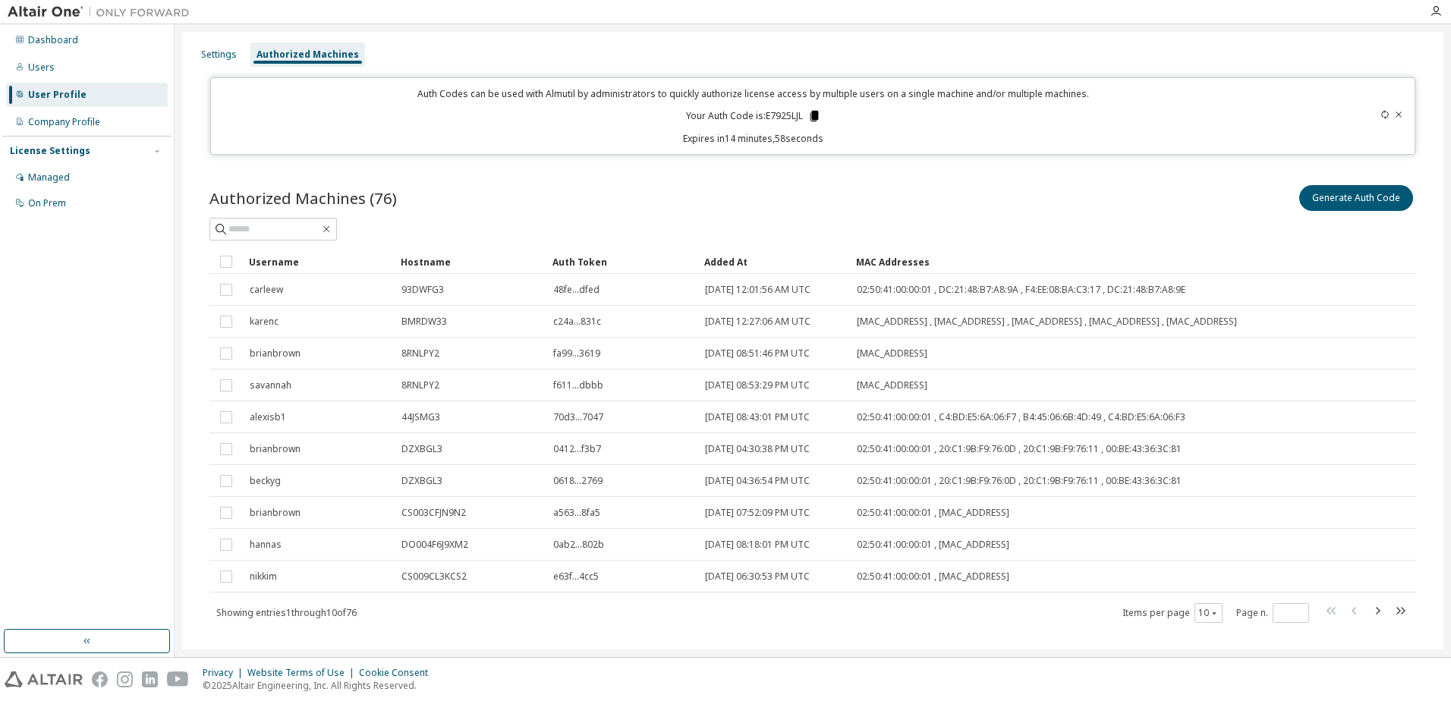
click at [813, 115] on icon at bounding box center [814, 116] width 8 height 11
click at [1394, 110] on icon at bounding box center [1398, 114] width 9 height 9
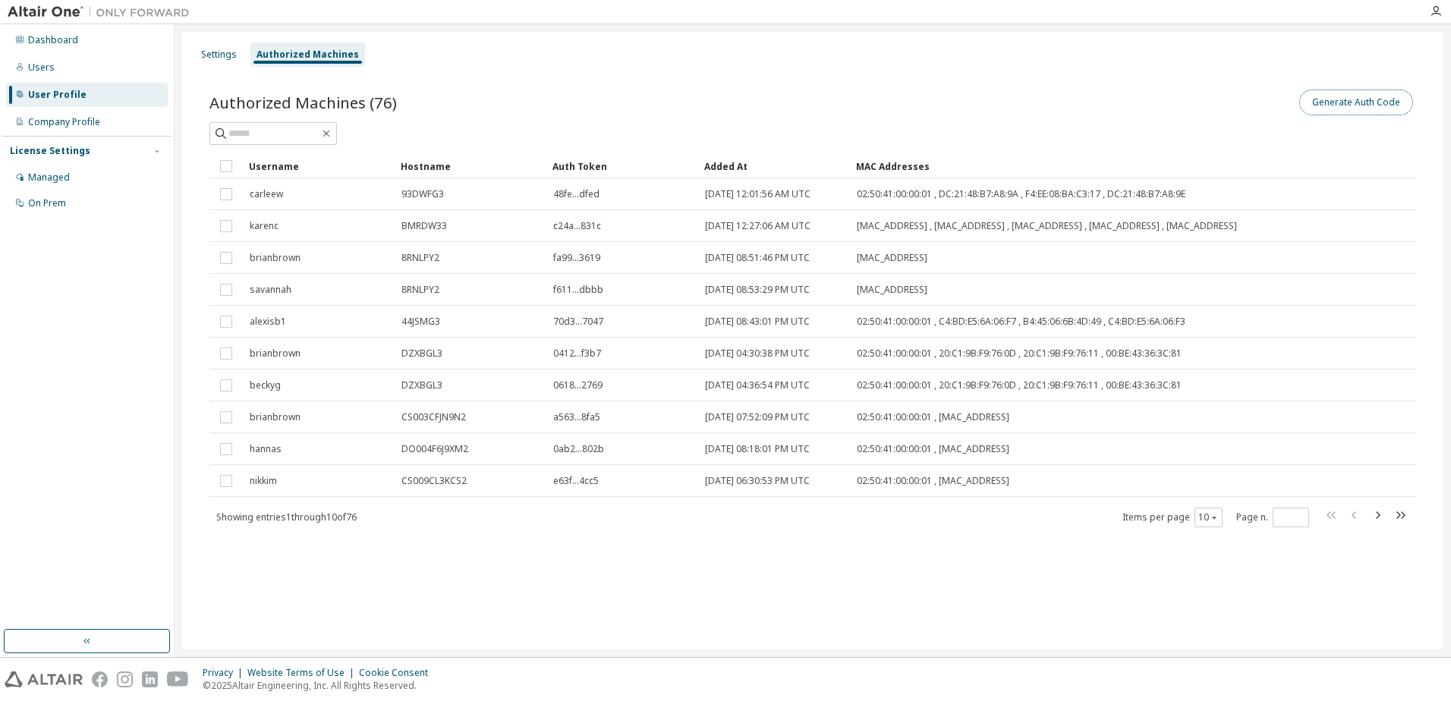
click at [1345, 106] on button "Generate Auth Code" at bounding box center [1356, 103] width 114 height 26
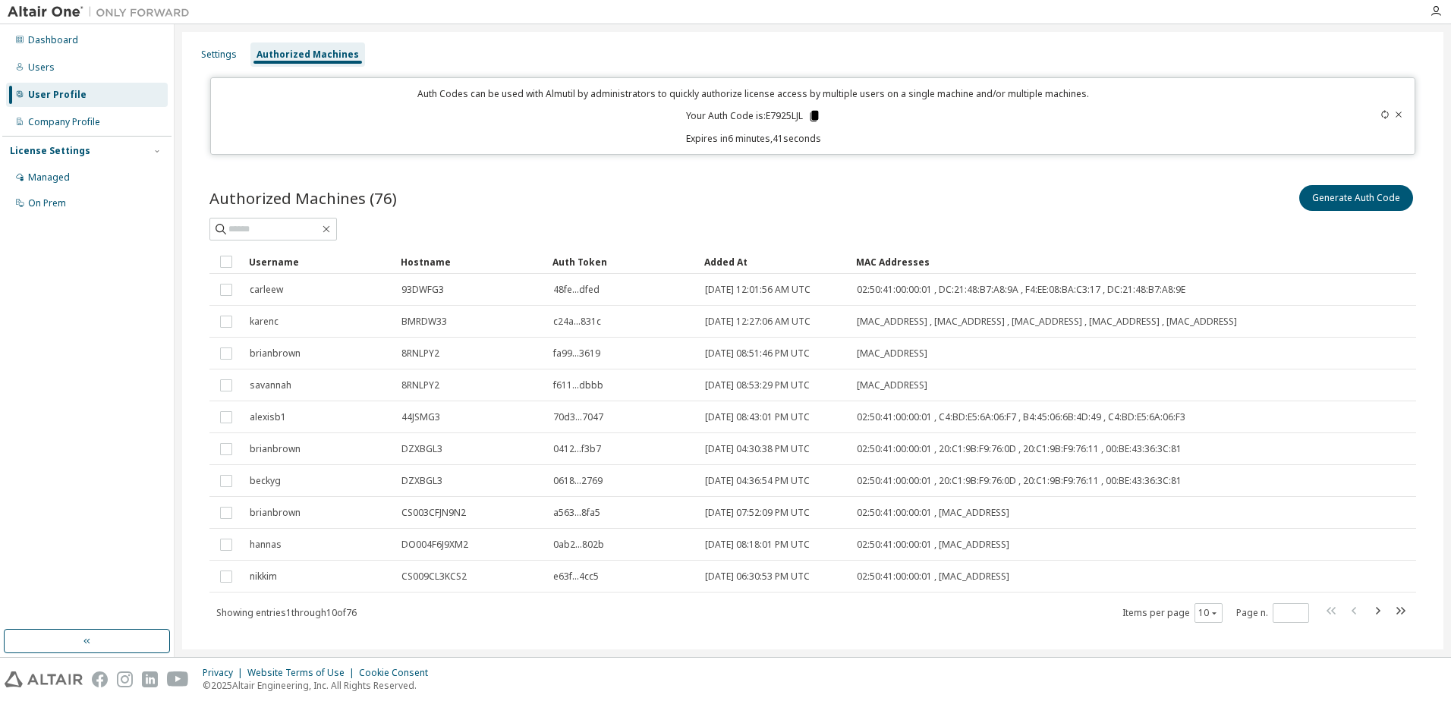
click at [813, 117] on icon at bounding box center [814, 116] width 8 height 11
click at [1394, 115] on icon at bounding box center [1398, 114] width 9 height 9
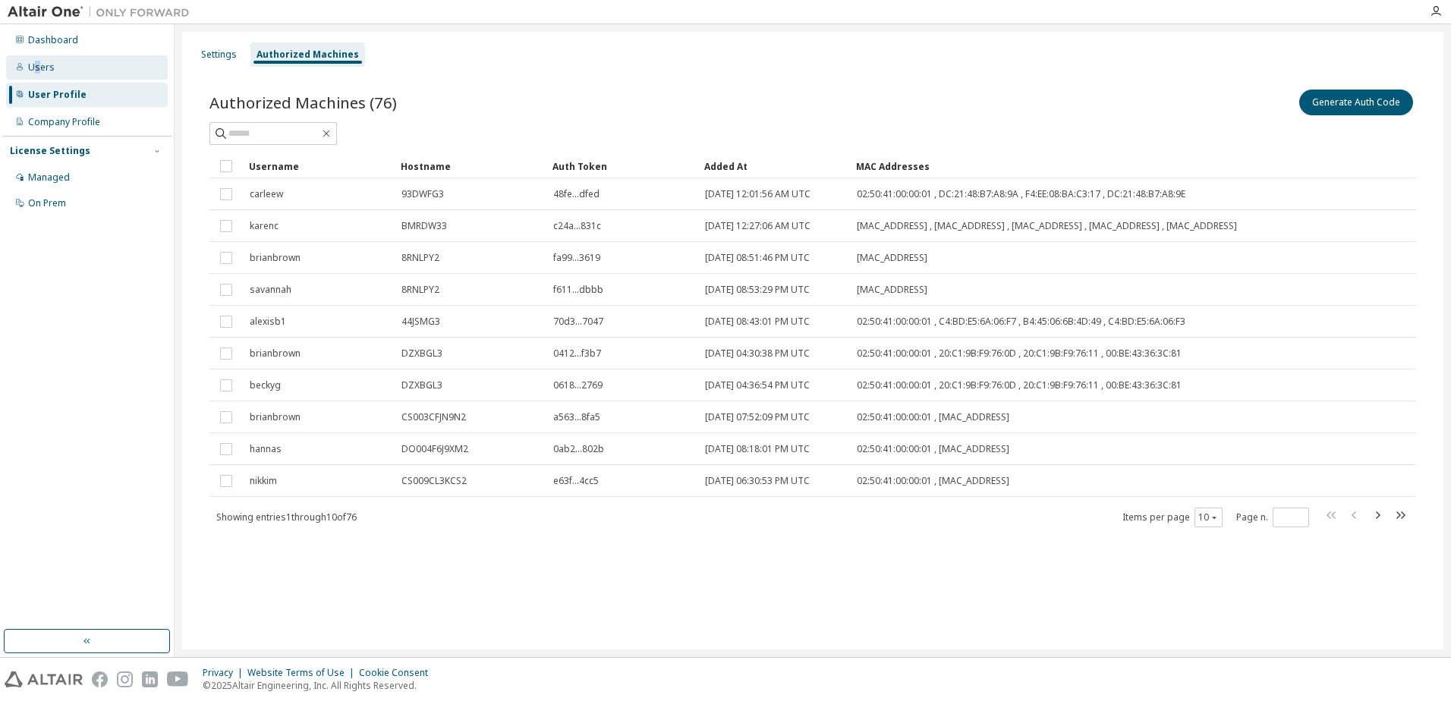
click at [36, 63] on div "Users" at bounding box center [41, 67] width 27 height 12
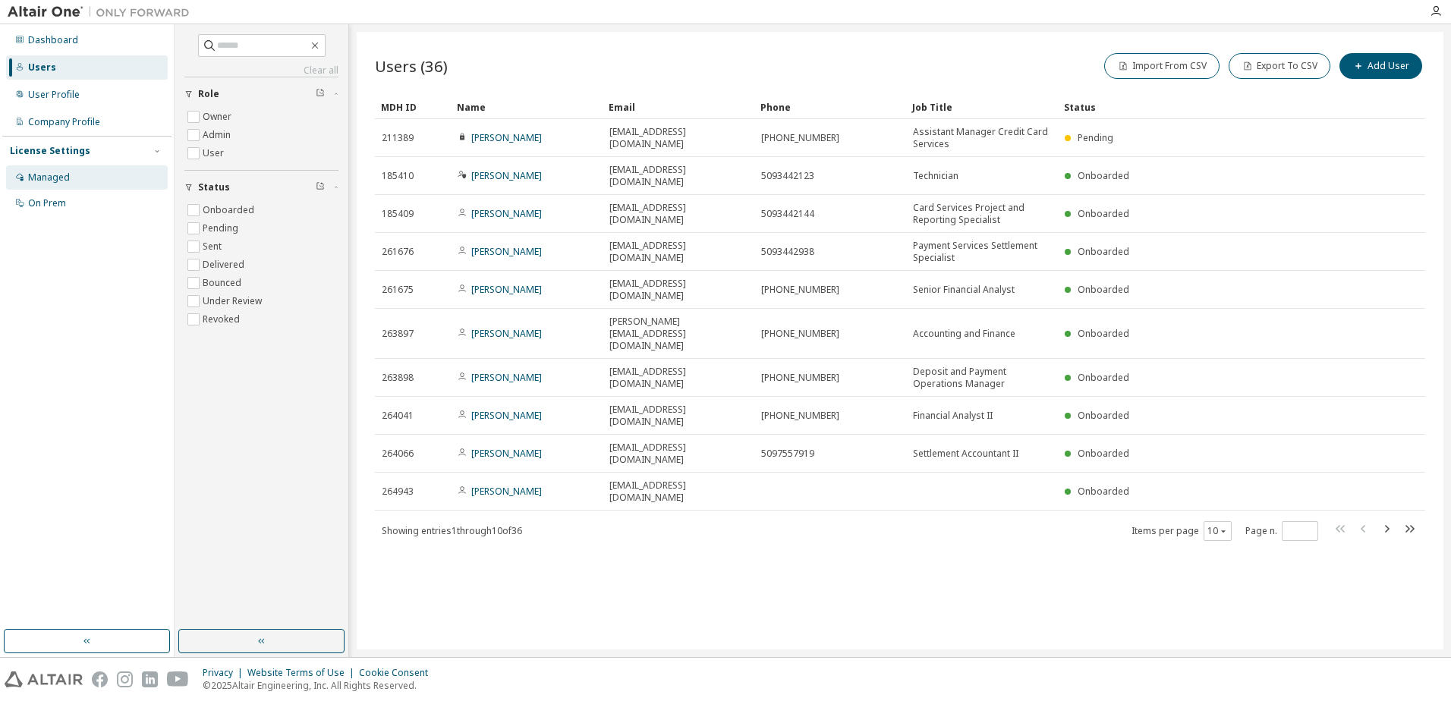
drag, startPoint x: 36, startPoint y: 63, endPoint x: 37, endPoint y: 178, distance: 115.3
click at [37, 178] on div "Managed" at bounding box center [49, 177] width 42 height 12
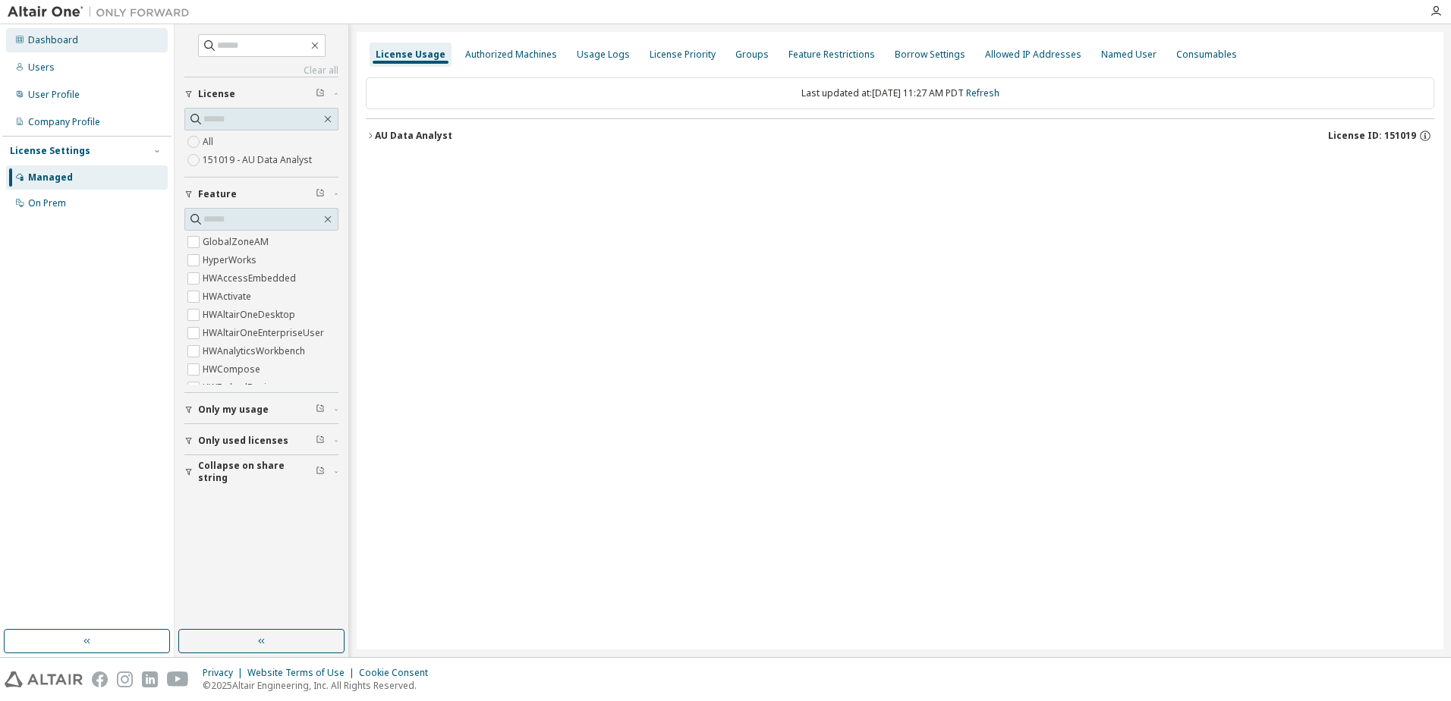
click at [47, 39] on div "Dashboard" at bounding box center [53, 40] width 50 height 12
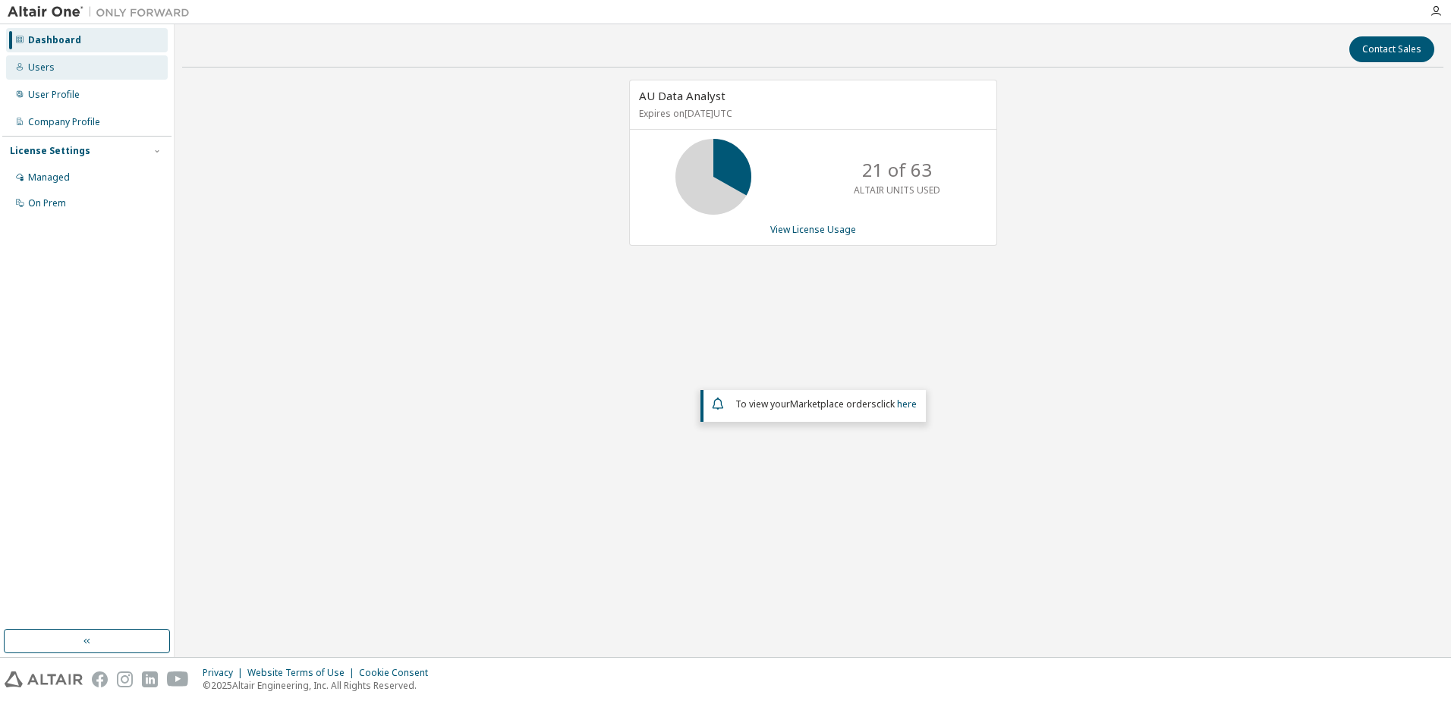
click at [45, 65] on div "Users" at bounding box center [41, 67] width 27 height 12
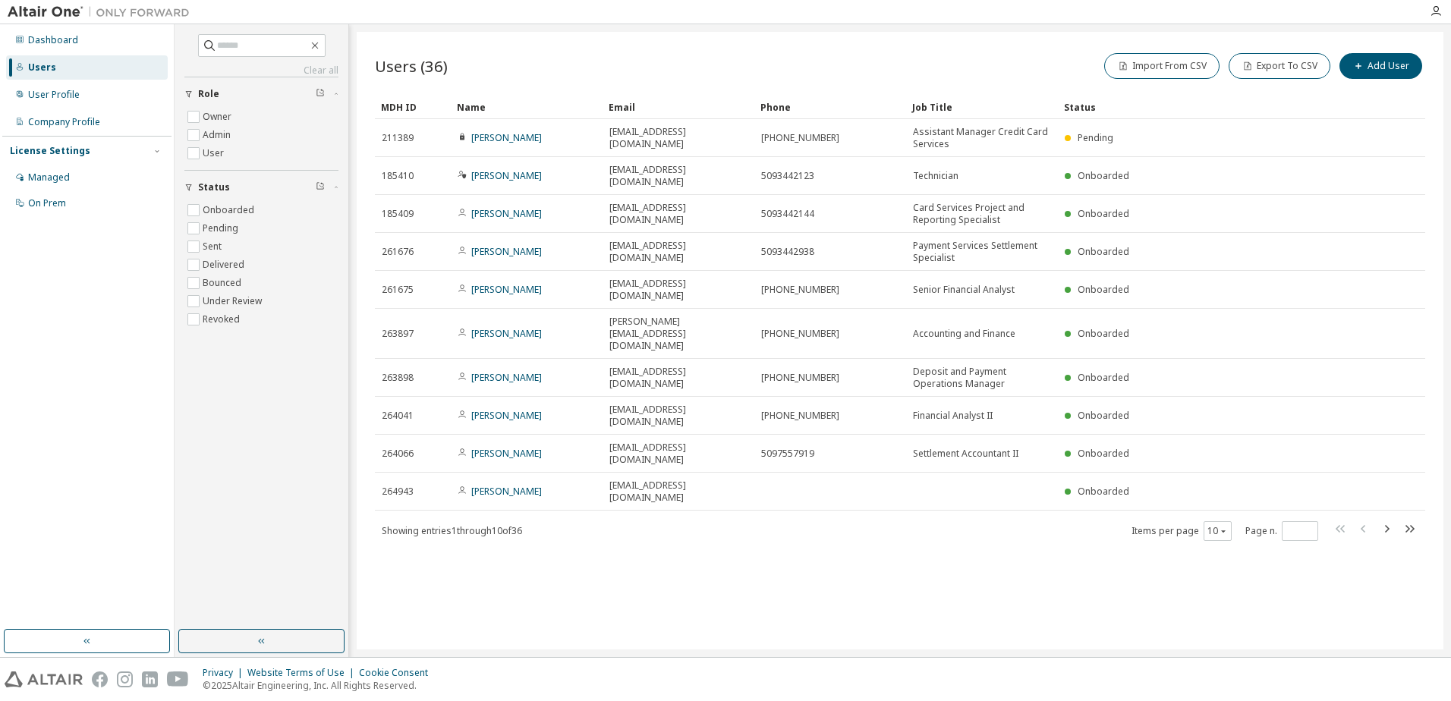
click at [87, 303] on div "Dashboard Users User Profile Company Profile License Settings Managed On Prem" at bounding box center [86, 327] width 169 height 601
click at [743, 574] on div "Users (36) Import From CSV Export To CSV Add User Clear Load Save Save As Field…" at bounding box center [900, 341] width 1087 height 618
click at [56, 89] on div "User Profile" at bounding box center [54, 95] width 52 height 12
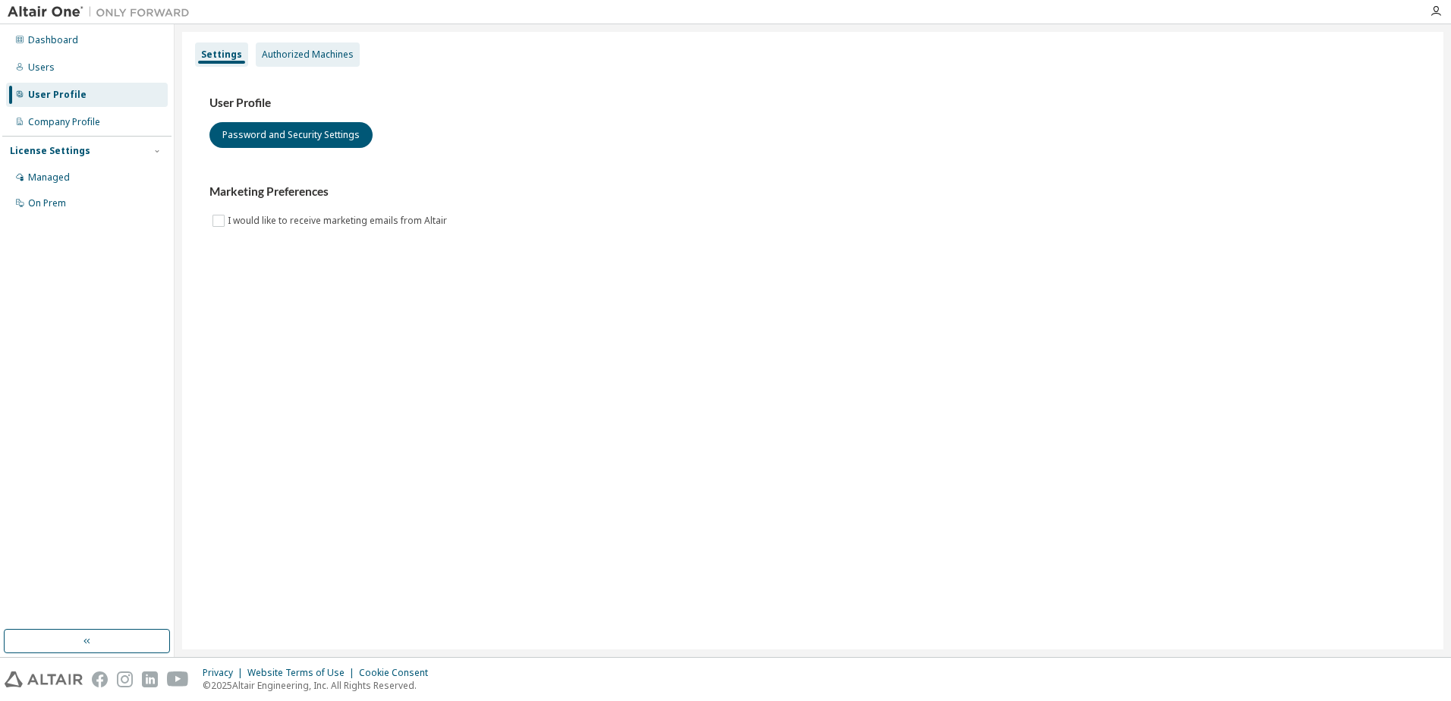
click at [285, 55] on div "Authorized Machines" at bounding box center [308, 55] width 92 height 12
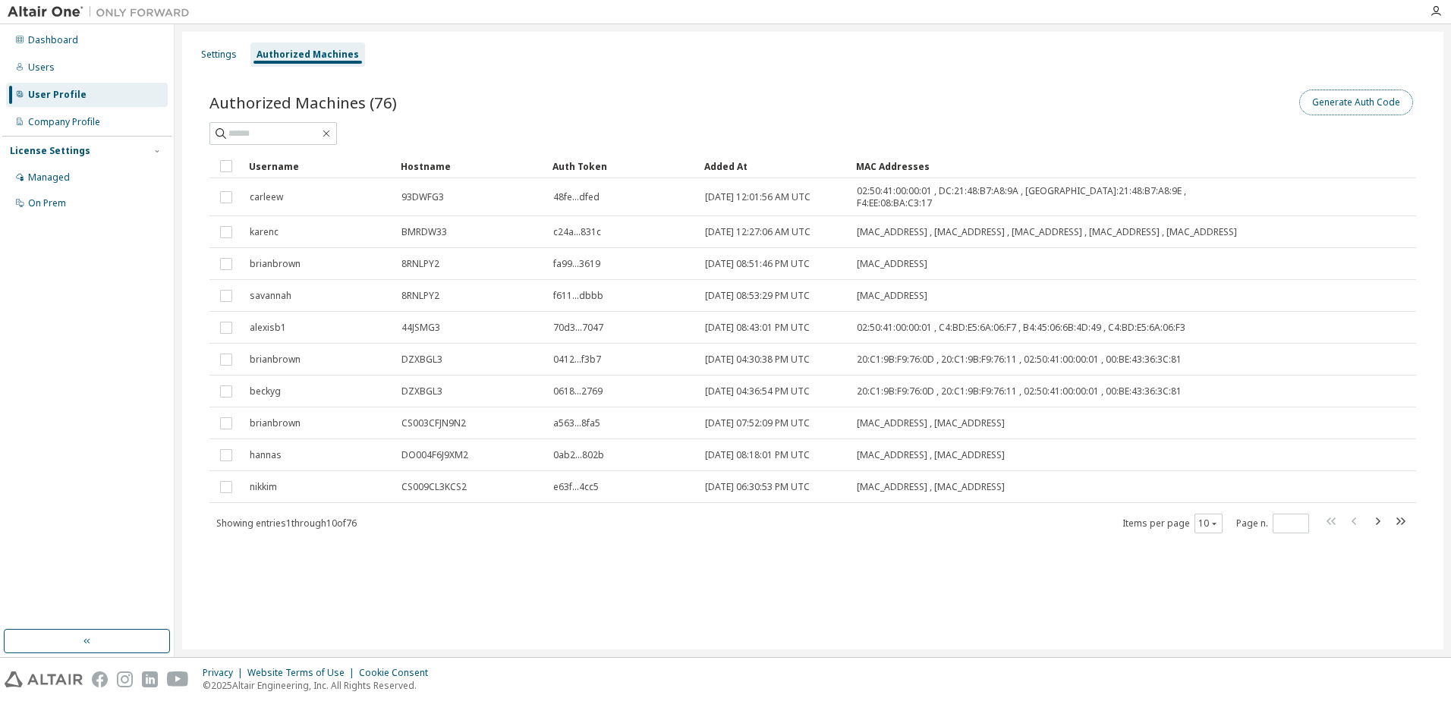
click at [1342, 101] on button "Generate Auth Code" at bounding box center [1356, 103] width 114 height 26
